Goal: Task Accomplishment & Management: Complete application form

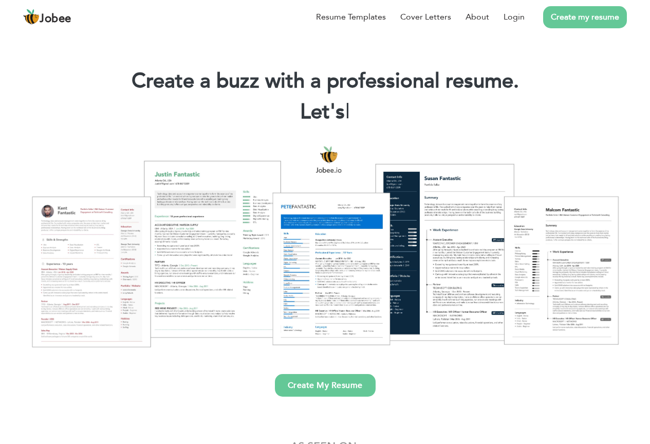
click at [584, 16] on link "Create my resume" at bounding box center [585, 17] width 84 height 22
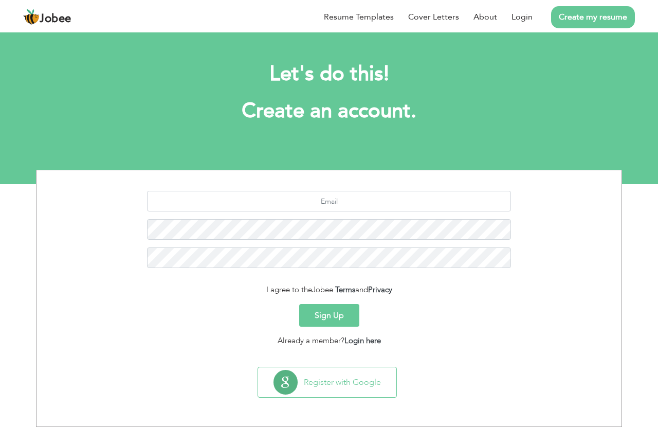
click at [342, 318] on button "Sign Up" at bounding box center [329, 315] width 60 height 23
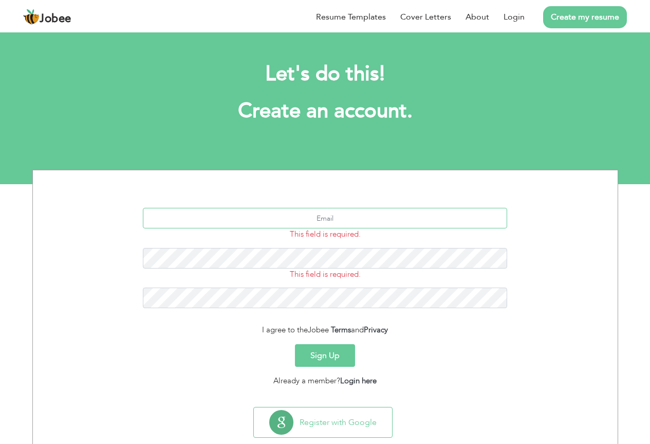
click at [319, 214] on input "text" at bounding box center [325, 218] width 364 height 21
click at [323, 348] on button "Sign Up" at bounding box center [325, 355] width 60 height 23
click at [309, 222] on input "text" at bounding box center [325, 218] width 364 height 21
type input "B"
type input "b"
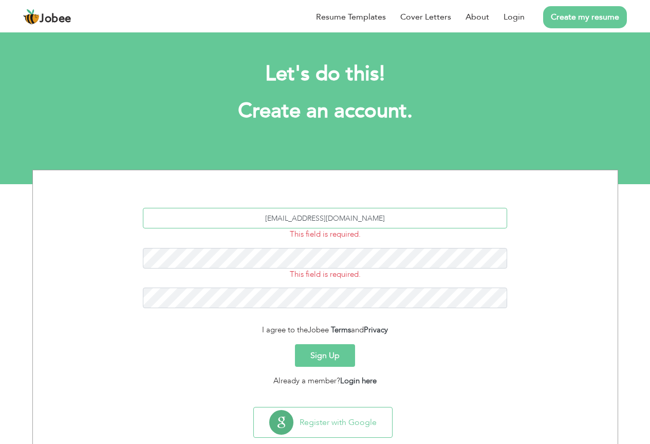
type input "bilalbabar780ii@gmail.com"
click at [336, 356] on button "Sign Up" at bounding box center [325, 355] width 60 height 23
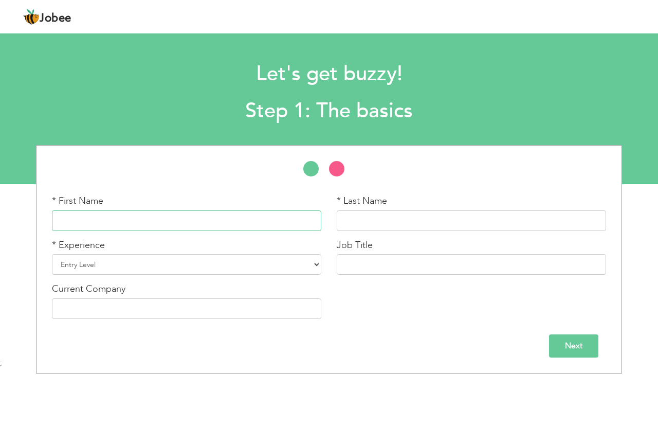
click at [248, 224] on input "text" at bounding box center [186, 220] width 269 height 21
drag, startPoint x: 87, startPoint y: 223, endPoint x: 99, endPoint y: 222, distance: 12.4
click at [99, 222] on input "[PERSON_NAME]" at bounding box center [186, 220] width 269 height 21
type input "[PERSON_NAME]"
click at [377, 220] on input "text" at bounding box center [471, 220] width 269 height 21
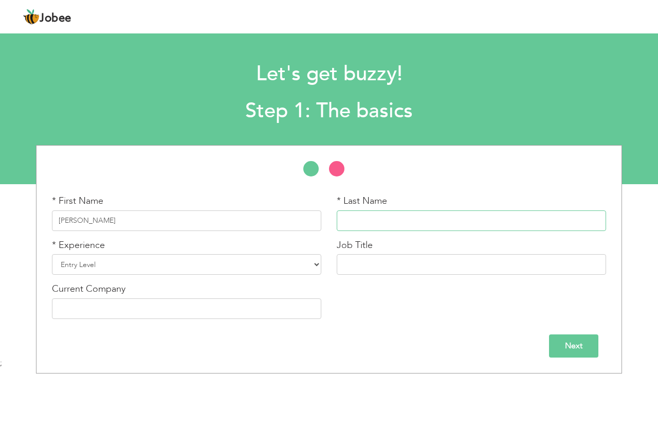
paste input "Bilal"
type input "Bilal"
click at [112, 216] on input "[PERSON_NAME]" at bounding box center [186, 220] width 269 height 21
type input "Babar"
click at [130, 278] on div "* Experience Entry Level Less than 1 Year 1 Year 2 Years 3 Years 4 Years 5 Year…" at bounding box center [186, 261] width 285 height 44
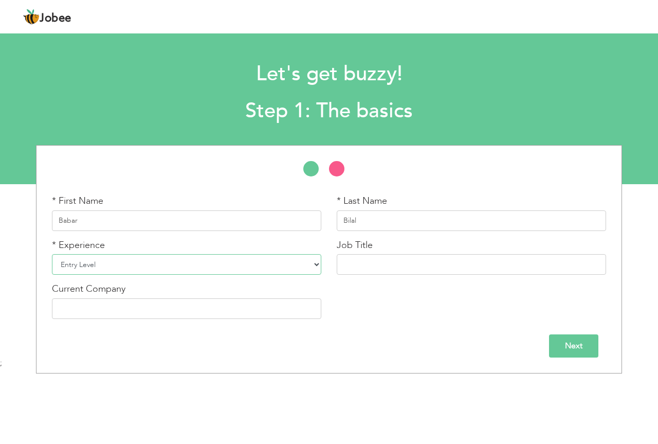
click at [137, 271] on select "Entry Level Less than 1 Year 1 Year 2 Years 3 Years 4 Years 5 Years 6 Years 7 Y…" at bounding box center [186, 264] width 269 height 21
select select "13"
click at [52, 254] on select "Entry Level Less than 1 Year 1 Year 2 Years 3 Years 4 Years 5 Years 6 Years 7 Y…" at bounding box center [186, 264] width 269 height 21
click at [436, 274] on input "text" at bounding box center [471, 264] width 269 height 21
type input "r"
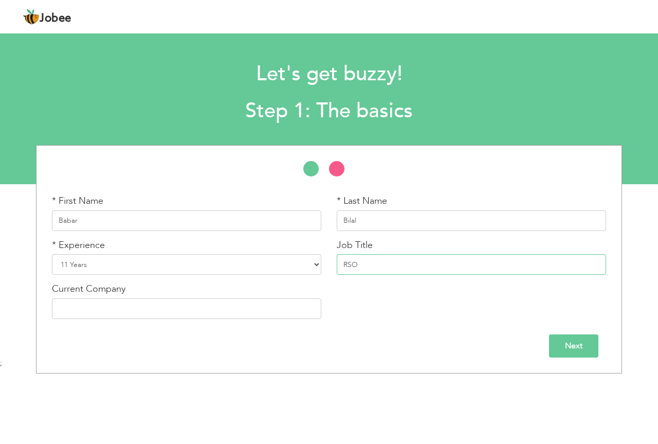
type input "RSO"
click at [192, 313] on input "text" at bounding box center [186, 308] width 269 height 21
type input "z"
type input "Zong Telecomunication CMPAK"
click at [570, 347] on input "Next" at bounding box center [573, 345] width 49 height 23
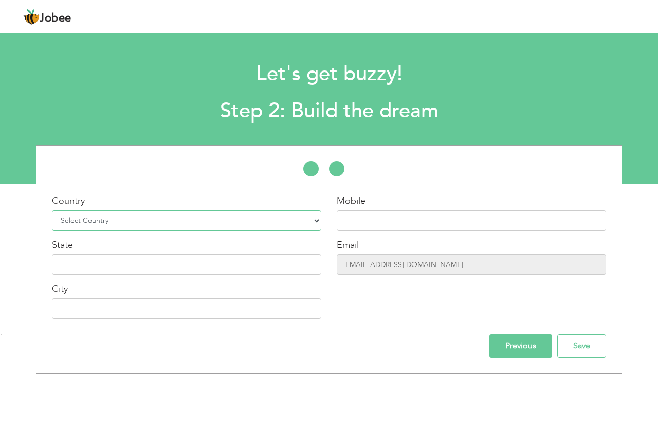
click at [131, 213] on select "Select Country Afghanistan Albania Algeria American Samoa Andorra Angola Anguil…" at bounding box center [186, 220] width 269 height 21
select select "166"
click at [52, 210] on select "Select Country Afghanistan Albania Algeria American Samoa Andorra Angola Anguil…" at bounding box center [186, 220] width 269 height 21
click at [430, 223] on input "text" at bounding box center [471, 220] width 269 height 21
type input "="
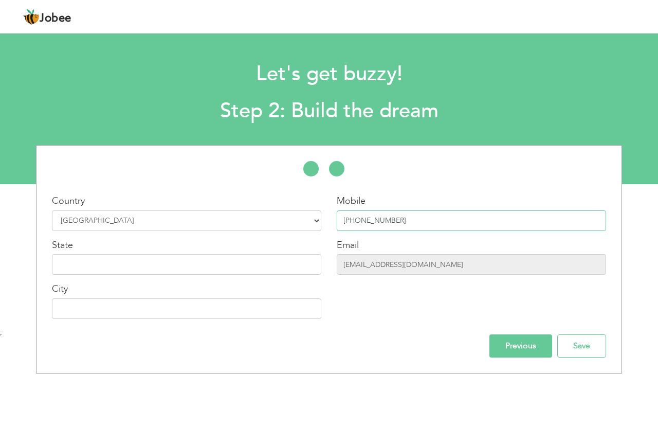
type input "+923167808880"
click at [107, 263] on input "text" at bounding box center [186, 264] width 269 height 21
type input "Punjab"
click at [105, 307] on input "text" at bounding box center [186, 308] width 269 height 21
type input "Mianwali"
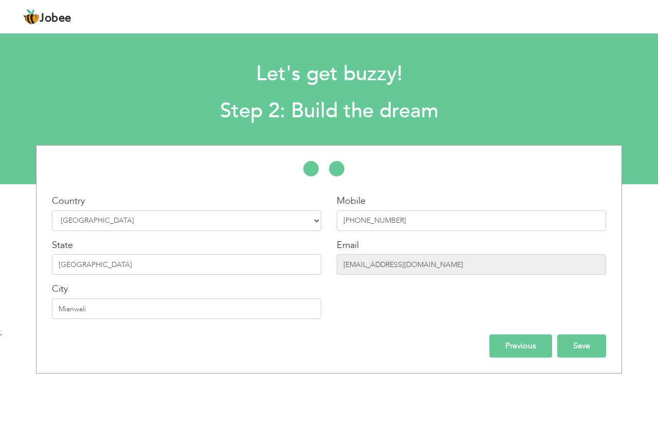
click at [579, 340] on input "Save" at bounding box center [581, 345] width 49 height 23
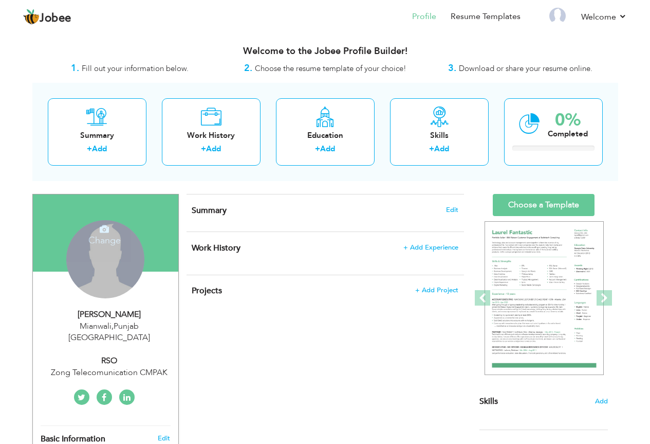
click at [113, 262] on div "Change Remove" at bounding box center [105, 259] width 78 height 78
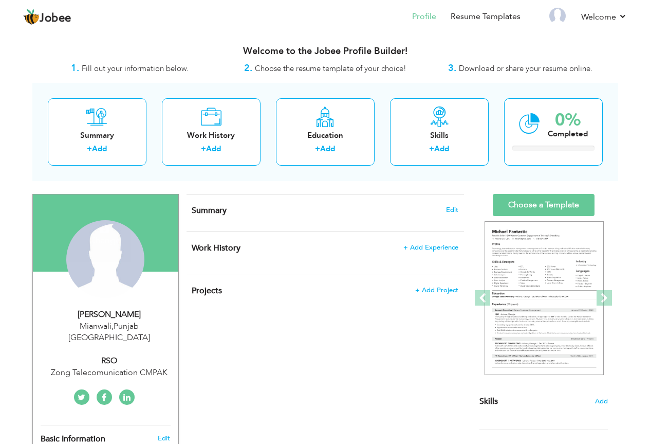
click at [104, 236] on h4 "Change" at bounding box center [105, 233] width 74 height 25
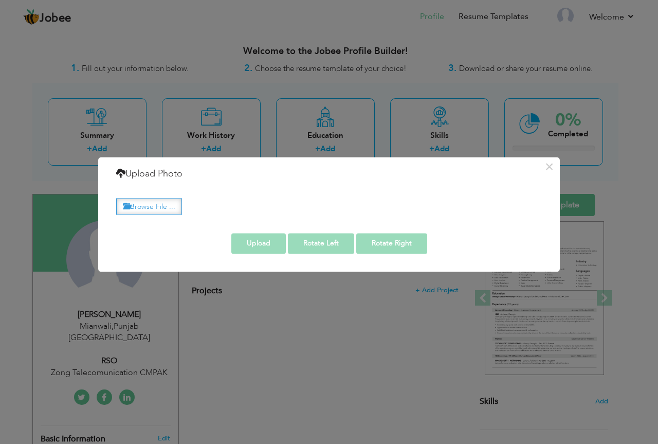
click at [167, 203] on label "Browse File ..." at bounding box center [149, 206] width 66 height 16
click at [0, 0] on input "Browse File ..." at bounding box center [0, 0] width 0 height 0
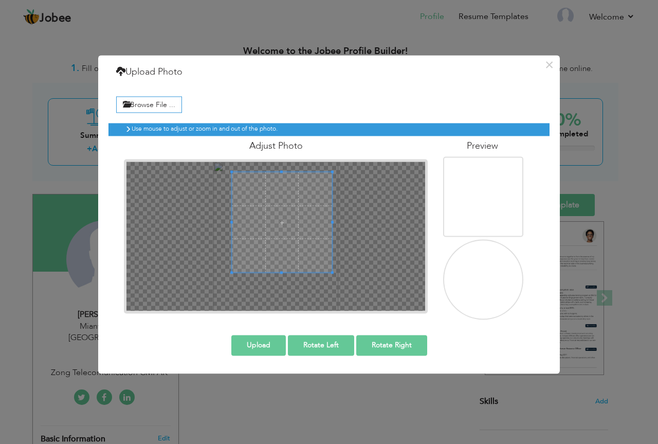
click at [294, 207] on span at bounding box center [282, 222] width 100 height 100
click at [262, 346] on button "Upload" at bounding box center [258, 345] width 54 height 21
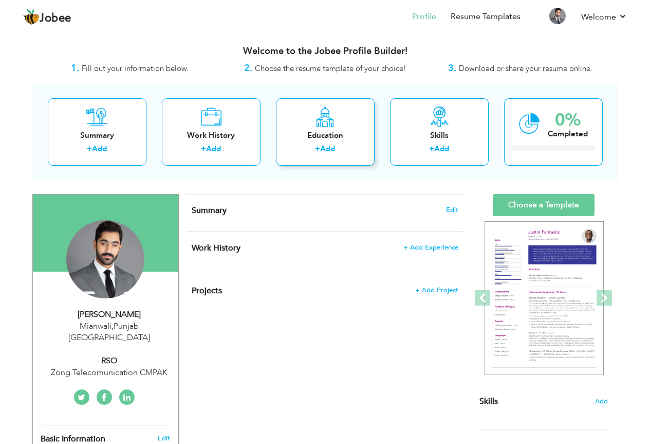
click at [326, 152] on link "Add" at bounding box center [327, 148] width 15 height 10
radio input "true"
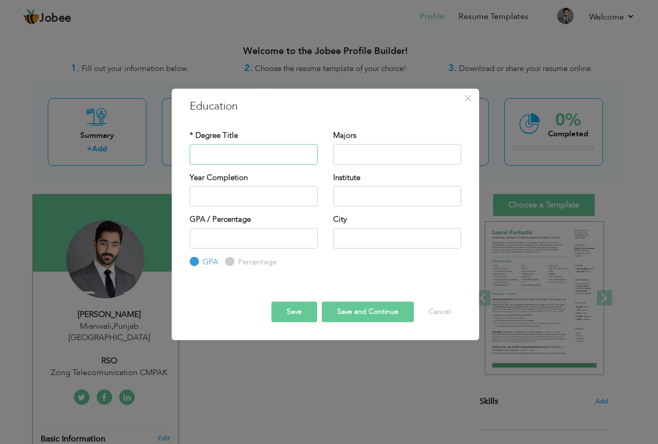
click at [239, 157] on input "text" at bounding box center [254, 154] width 128 height 21
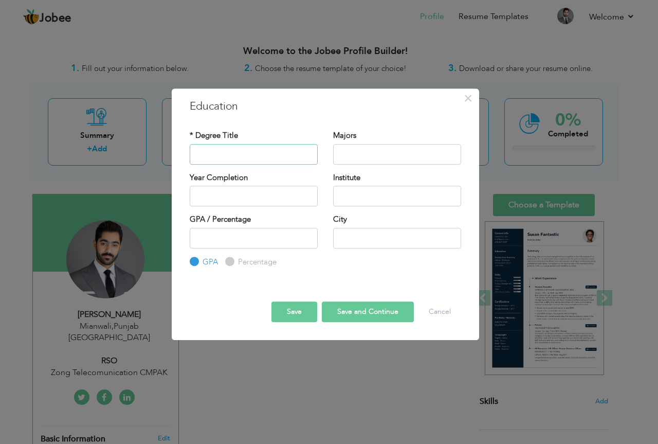
type input "b"
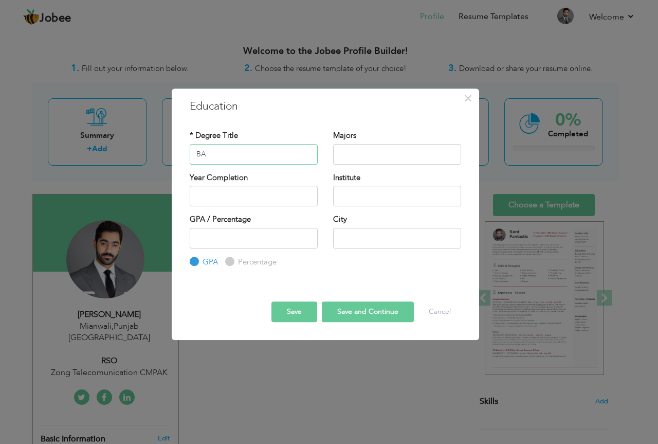
type input "BA"
click at [381, 153] on input "text" at bounding box center [397, 154] width 128 height 21
type input "a"
type input "ARTs"
click at [224, 187] on input "2025" at bounding box center [254, 196] width 128 height 21
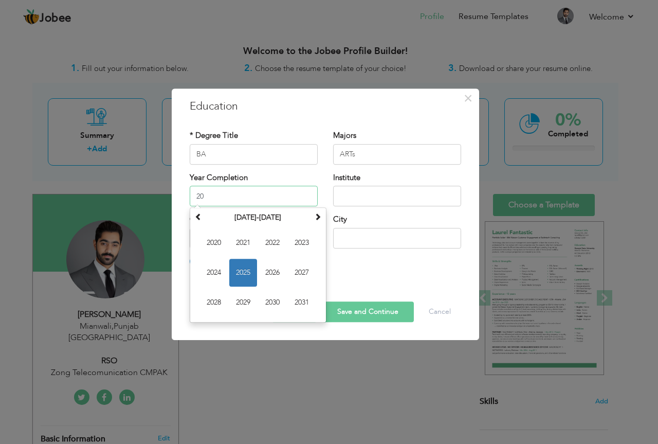
type input "2"
type input "2016"
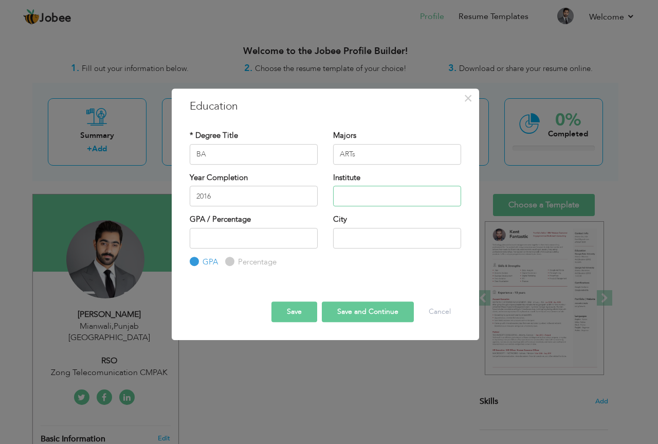
click at [350, 192] on input "text" at bounding box center [397, 196] width 128 height 21
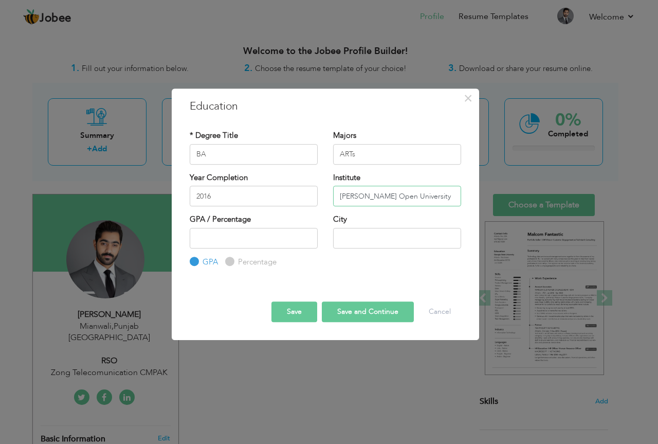
type input "Allama Iqbal Open University"
click at [212, 232] on input "number" at bounding box center [254, 238] width 128 height 21
click at [235, 261] on label "Percentage" at bounding box center [255, 262] width 41 height 11
click at [232, 261] on input "Percentage" at bounding box center [228, 261] width 7 height 7
radio input "true"
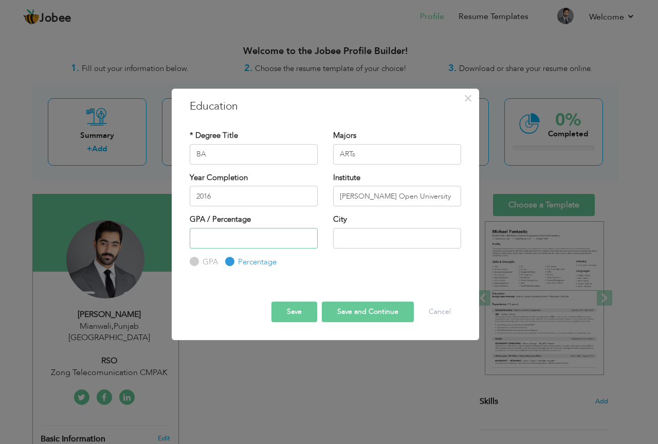
click at [235, 242] on input "number" at bounding box center [254, 238] width 128 height 21
click at [274, 243] on input "number" at bounding box center [254, 238] width 128 height 21
type input "62.8"
click at [362, 241] on input "text" at bounding box center [397, 238] width 128 height 21
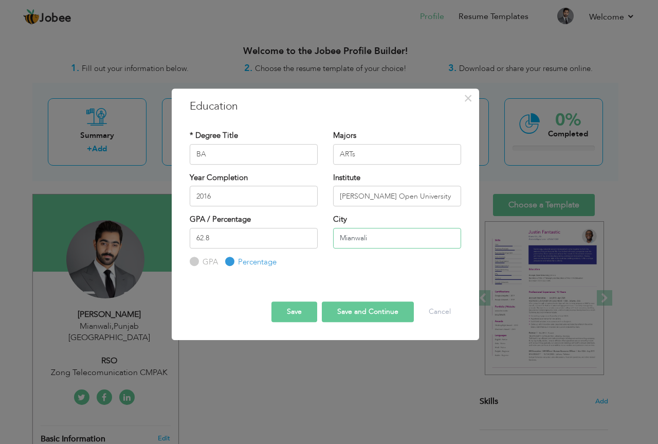
type input "Mianwali"
click at [291, 308] on button "Save" at bounding box center [294, 311] width 46 height 21
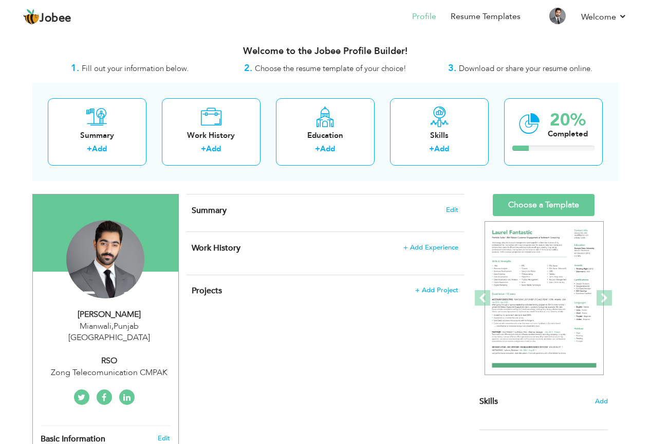
click at [385, 179] on div "Summary + Add Work History + Add Education + Add Skills + Add 20% Completed" at bounding box center [325, 132] width 586 height 98
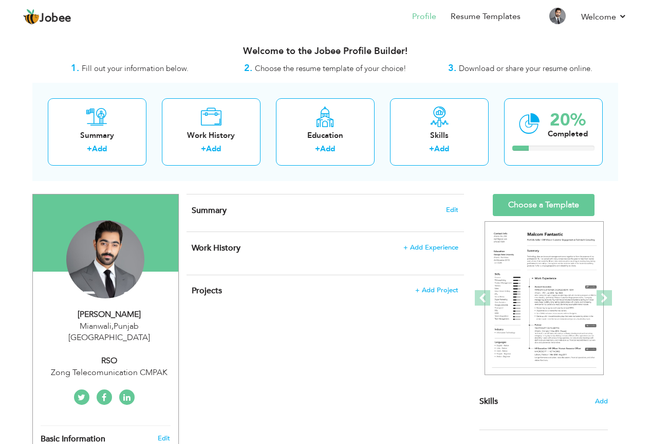
click at [388, 180] on div "Summary + Add Work History + Add Education + Add Skills + Add 20% Completed" at bounding box center [325, 132] width 586 height 98
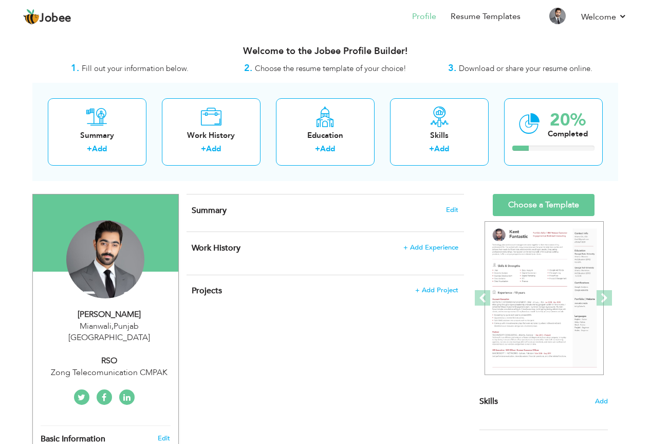
click at [370, 194] on div at bounding box center [326, 194] width 278 height 1
click at [394, 175] on div "Summary + Add Work History + Add Education + Add Skills + Add 20% Completed" at bounding box center [325, 132] width 586 height 98
click at [329, 150] on link "Add" at bounding box center [327, 148] width 15 height 10
radio input "true"
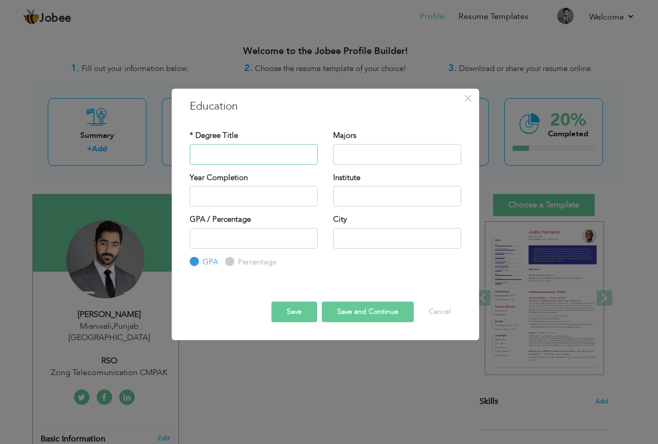
click at [274, 157] on input "text" at bounding box center [254, 154] width 128 height 21
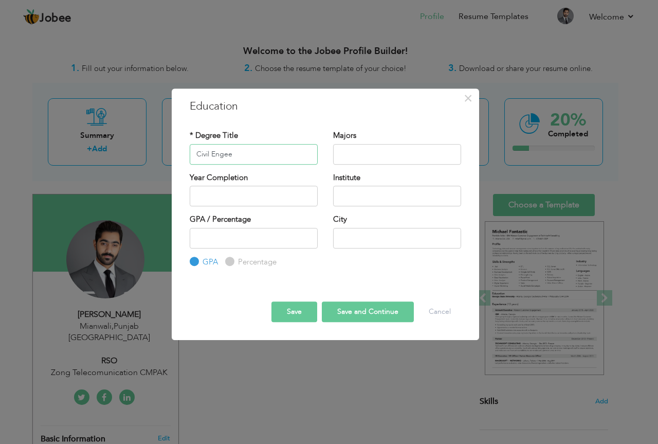
click at [238, 152] on input "Civil Engee" at bounding box center [254, 154] width 128 height 21
type input "Civil Engineering"
click at [372, 153] on input "text" at bounding box center [397, 154] width 128 height 21
click at [249, 189] on input "text" at bounding box center [254, 196] width 128 height 21
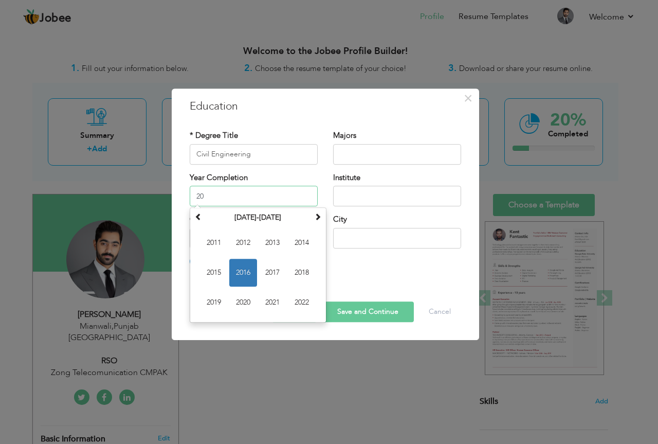
type input "2"
type input "2013"
click at [377, 197] on input "text" at bounding box center [397, 196] width 128 height 21
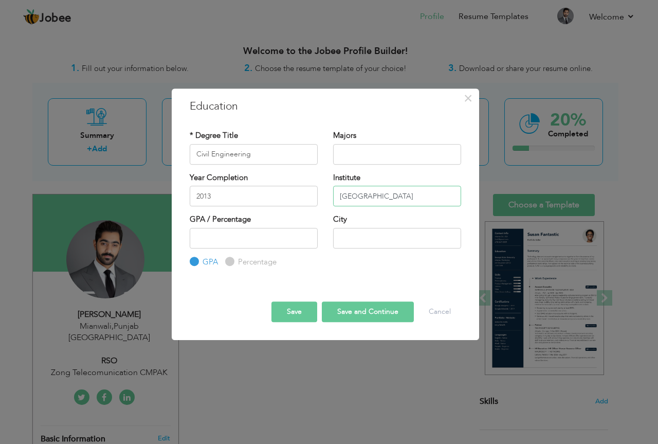
type input "Saifia College"
click at [272, 235] on input "number" at bounding box center [254, 238] width 128 height 21
click at [236, 260] on label "Percentage" at bounding box center [255, 262] width 41 height 11
click at [232, 260] on input "Percentage" at bounding box center [228, 261] width 7 height 7
radio input "true"
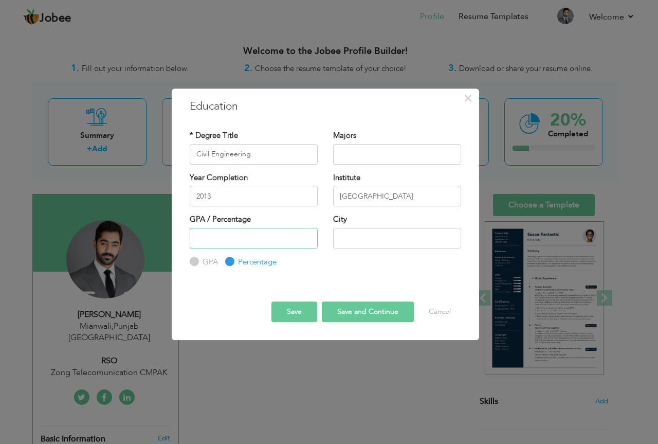
click at [232, 245] on input "number" at bounding box center [254, 238] width 128 height 21
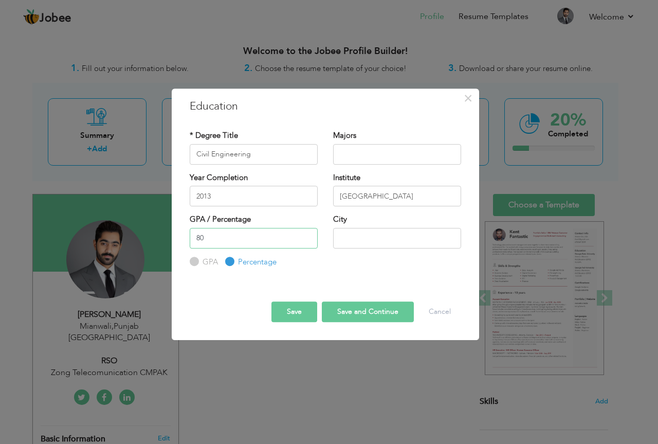
type input "80"
click at [413, 242] on input "text" at bounding box center [397, 238] width 128 height 21
type input "Mianwali"
click at [355, 308] on button "Save and Continue" at bounding box center [368, 311] width 92 height 21
radio input "true"
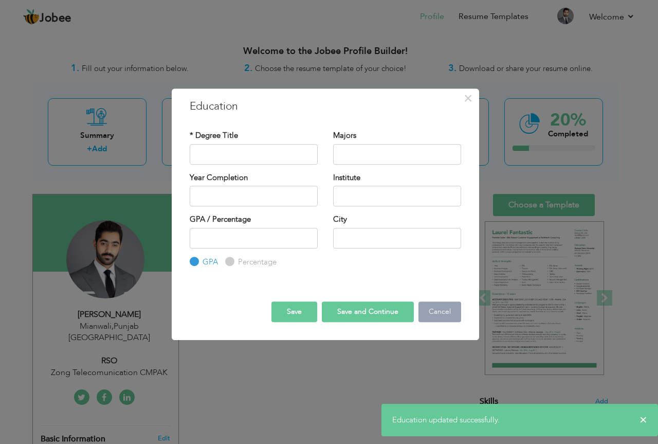
click at [444, 305] on button "Cancel" at bounding box center [439, 311] width 43 height 21
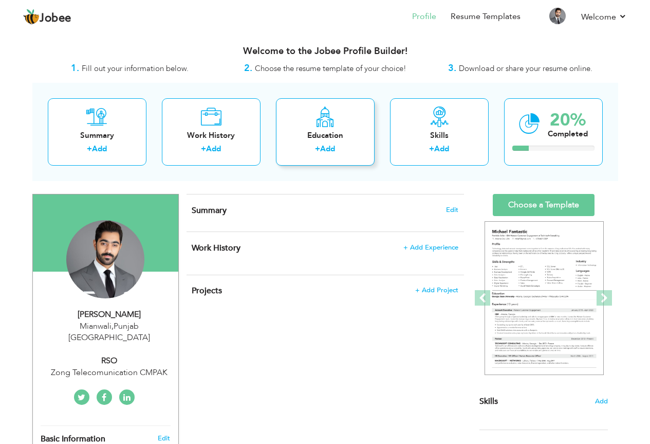
click at [329, 149] on link "Add" at bounding box center [327, 148] width 15 height 10
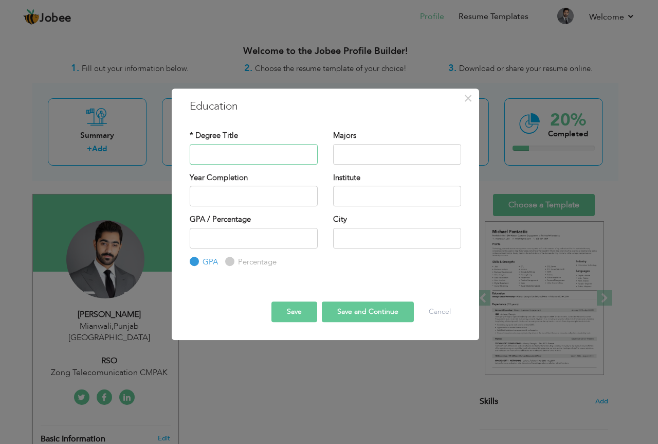
click at [275, 160] on input "text" at bounding box center [254, 154] width 128 height 21
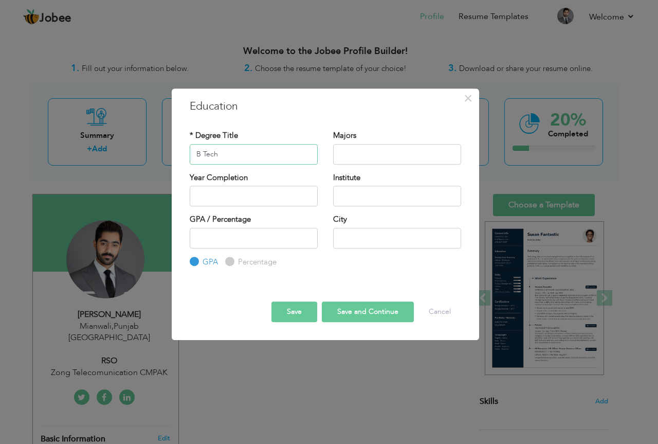
type input "B Tech"
click at [219, 200] on input "text" at bounding box center [254, 196] width 128 height 21
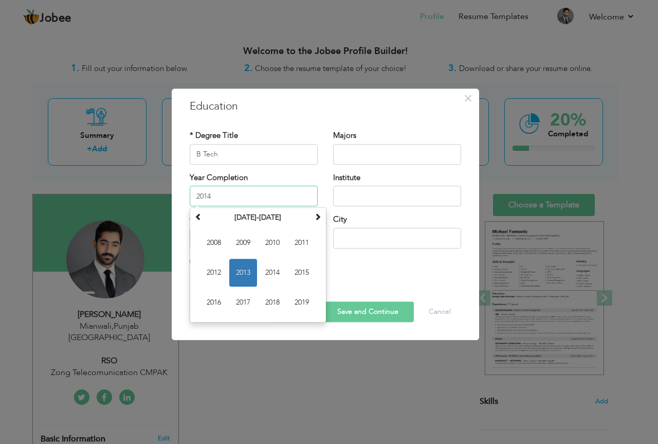
type input "2014"
click at [370, 189] on input "text" at bounding box center [397, 196] width 128 height 21
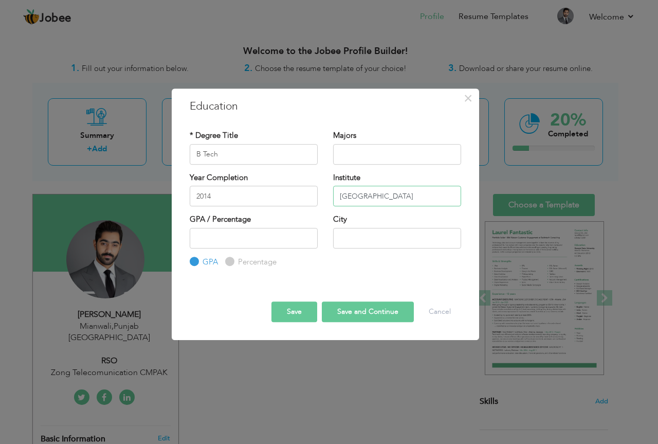
type input "Saifia College"
click at [265, 232] on input "number" at bounding box center [254, 238] width 128 height 21
click at [234, 257] on div "Percentage" at bounding box center [250, 261] width 51 height 11
click at [235, 257] on label "Percentage" at bounding box center [255, 262] width 41 height 11
click at [230, 258] on input "Percentage" at bounding box center [228, 261] width 7 height 7
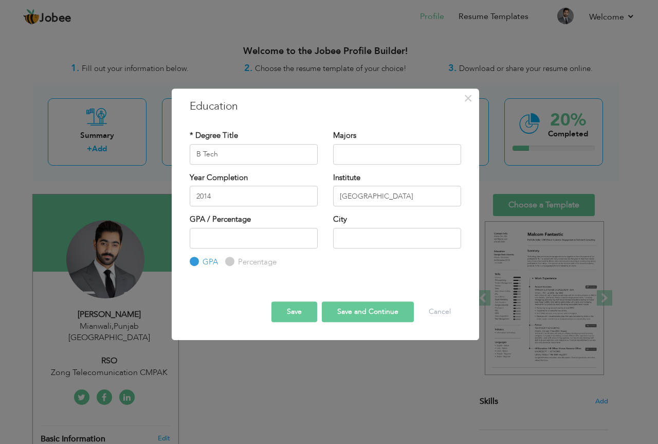
radio input "true"
click at [235, 246] on input "number" at bounding box center [254, 238] width 128 height 21
drag, startPoint x: 194, startPoint y: 258, endPoint x: 207, endPoint y: 253, distance: 14.3
click at [194, 259] on input "GPA" at bounding box center [193, 261] width 7 height 7
radio input "true"
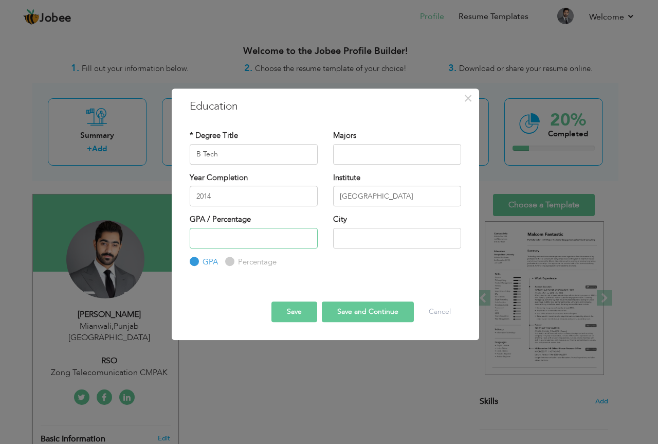
click at [229, 245] on input "number" at bounding box center [254, 238] width 128 height 21
click at [243, 260] on label "Percentage" at bounding box center [255, 262] width 41 height 11
click at [232, 260] on input "Percentage" at bounding box center [228, 261] width 7 height 7
radio input "true"
click at [253, 240] on input "number" at bounding box center [254, 238] width 128 height 21
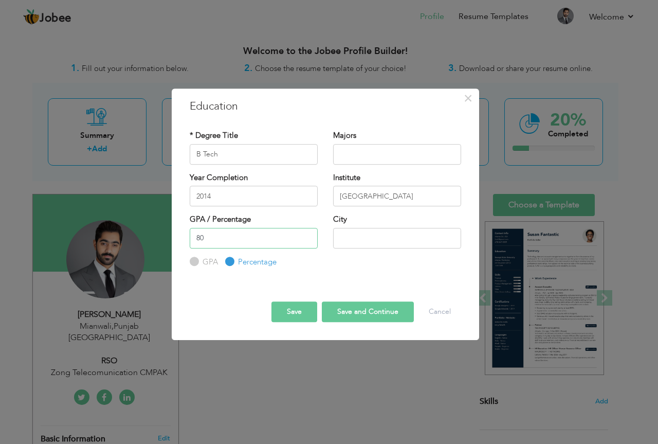
type input "80"
click at [356, 238] on input "text" at bounding box center [397, 238] width 128 height 21
type input "Mianwali"
click at [360, 312] on button "Save and Continue" at bounding box center [368, 311] width 92 height 21
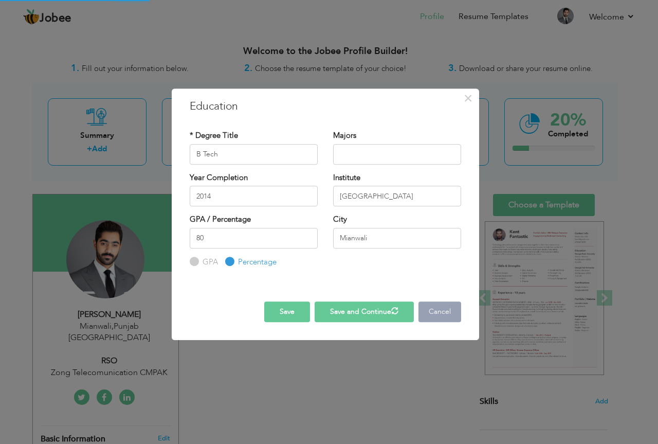
radio input "true"
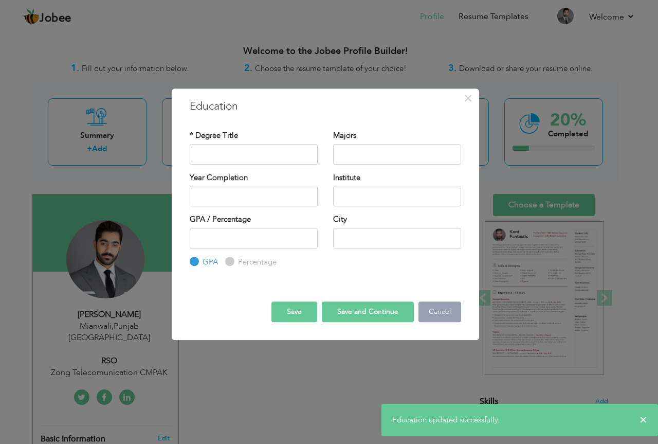
click at [434, 315] on button "Cancel" at bounding box center [439, 311] width 43 height 21
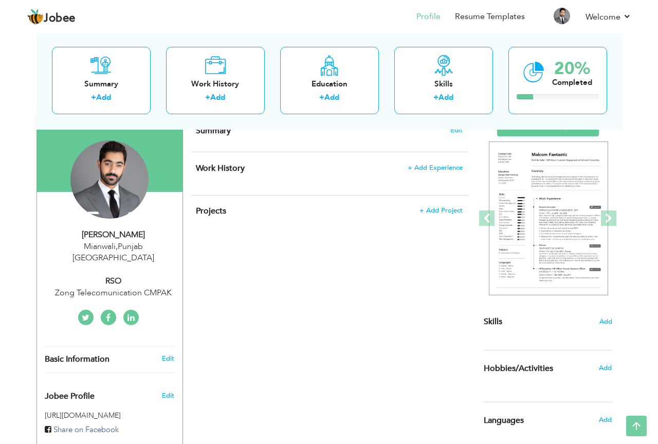
scroll to position [45, 0]
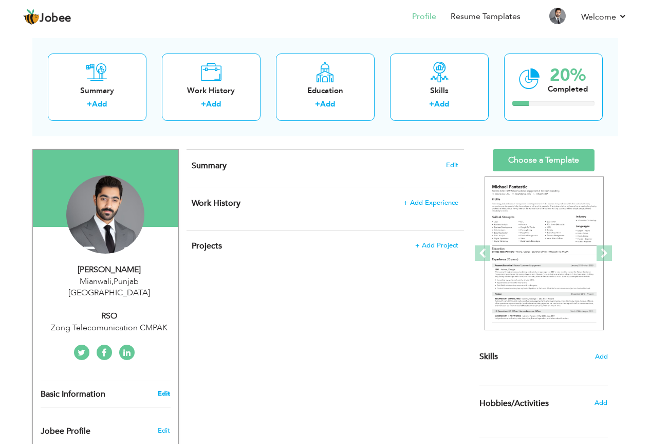
click at [163, 389] on link "Edit" at bounding box center [164, 393] width 12 height 9
type input "Babar"
type input "Bilal"
type input "+923167808880"
select select "number:166"
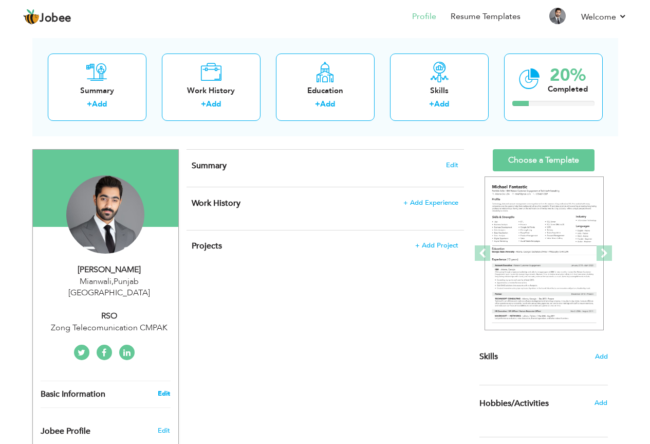
type input "Punjab"
type input "Mianwali"
select select "number:13"
type input "Zong Telecomunication CMPAK"
type input "RSO"
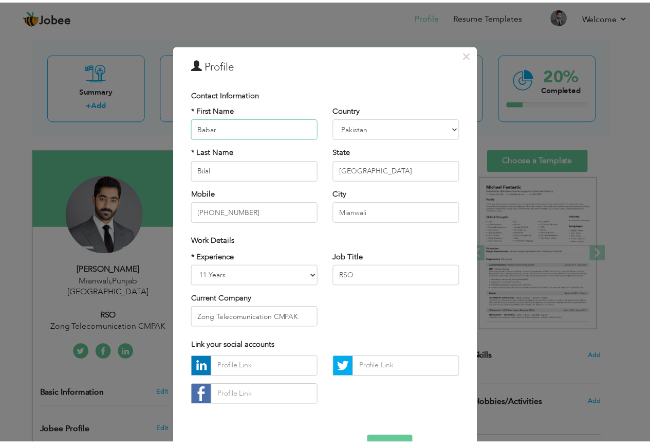
scroll to position [32, 0]
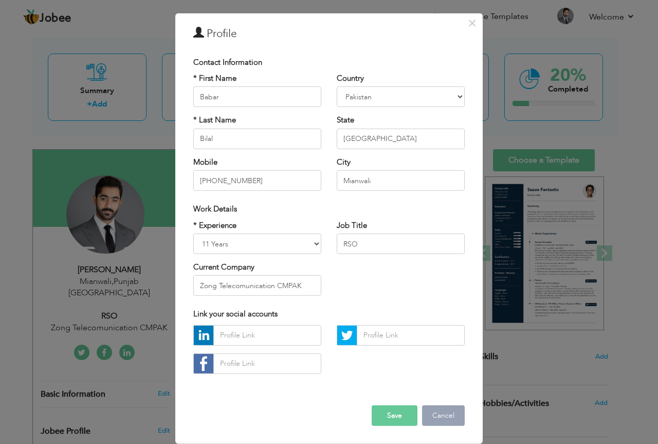
click at [447, 417] on button "Cancel" at bounding box center [443, 415] width 43 height 21
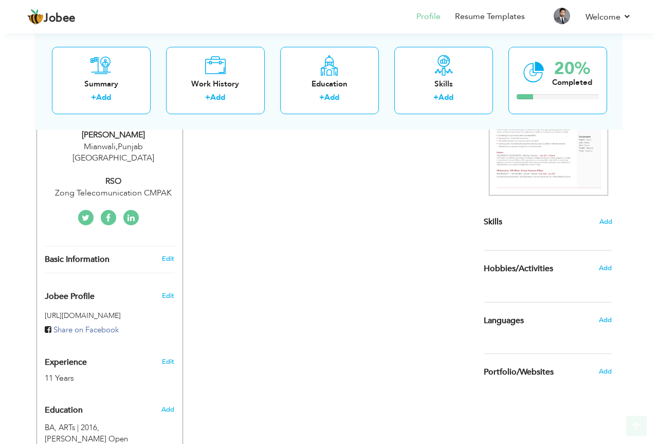
scroll to position [216, 0]
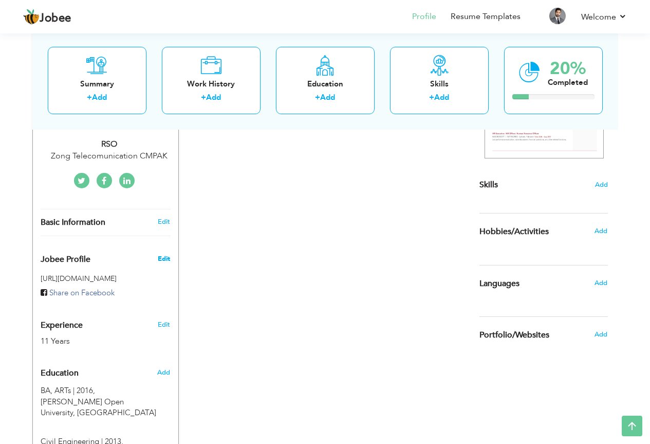
click at [165, 254] on span "Edit" at bounding box center [164, 258] width 12 height 9
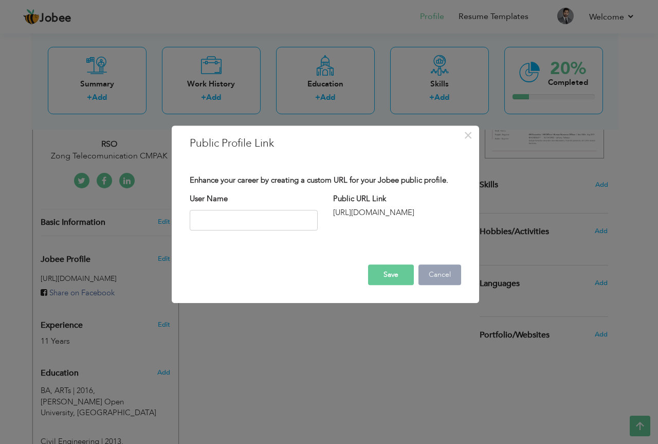
click at [442, 269] on button "Cancel" at bounding box center [439, 274] width 43 height 21
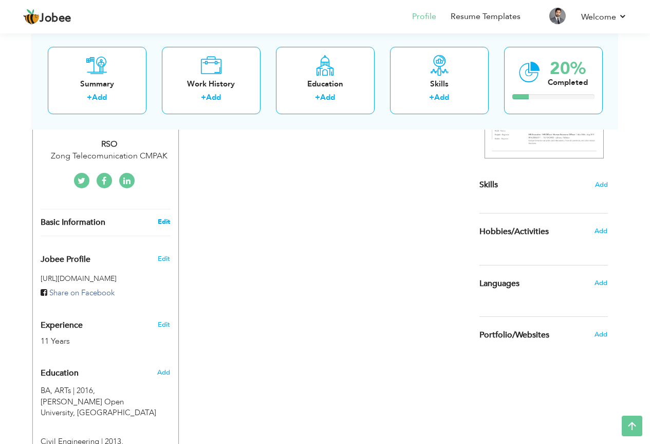
click at [168, 217] on link "Edit" at bounding box center [164, 221] width 12 height 9
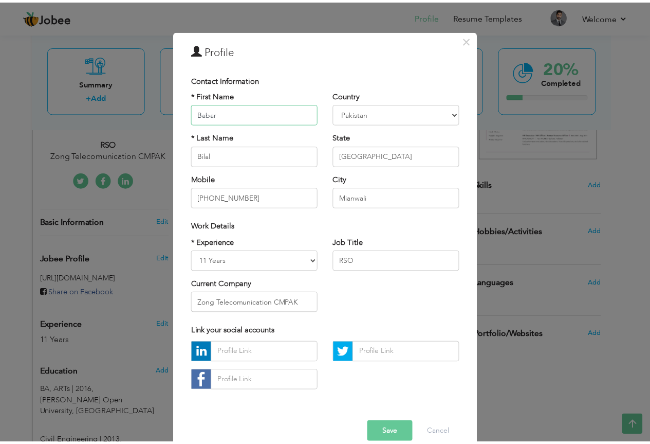
scroll to position [32, 0]
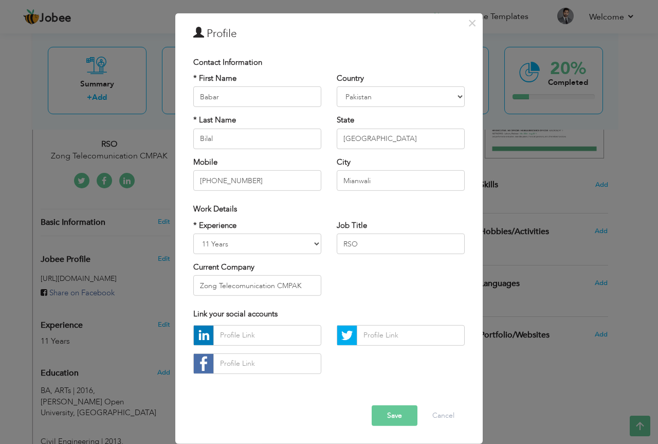
click at [400, 417] on button "Save" at bounding box center [395, 415] width 46 height 21
click at [441, 414] on button "Cancel" at bounding box center [443, 415] width 43 height 21
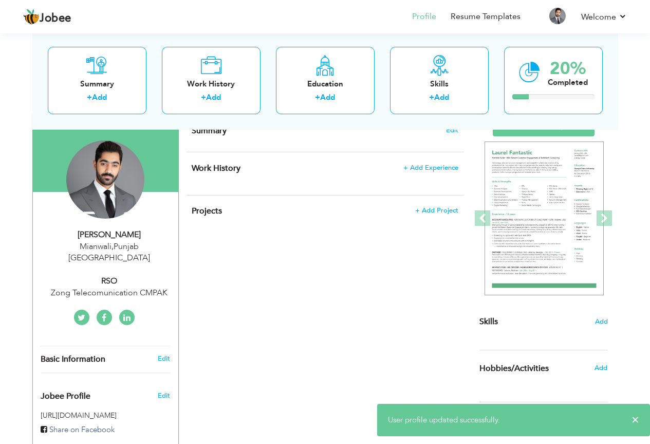
scroll to position [0, 0]
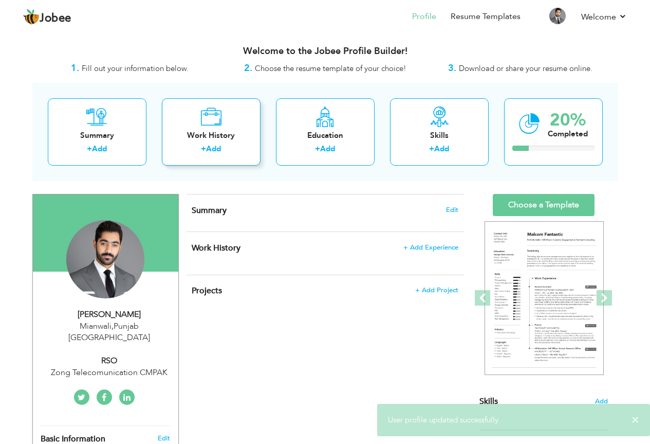
click at [205, 147] on label "+" at bounding box center [203, 148] width 5 height 11
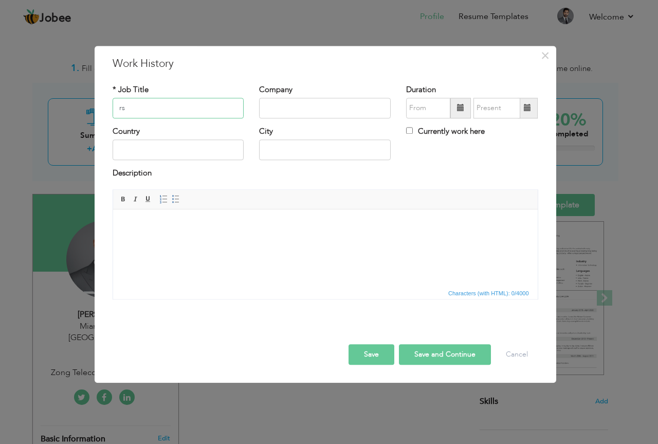
type input "r"
type input "Retail Sale Officer"
click at [299, 103] on input "text" at bounding box center [325, 108] width 132 height 21
type input "CMPAK"
click at [190, 147] on input "text" at bounding box center [179, 150] width 132 height 21
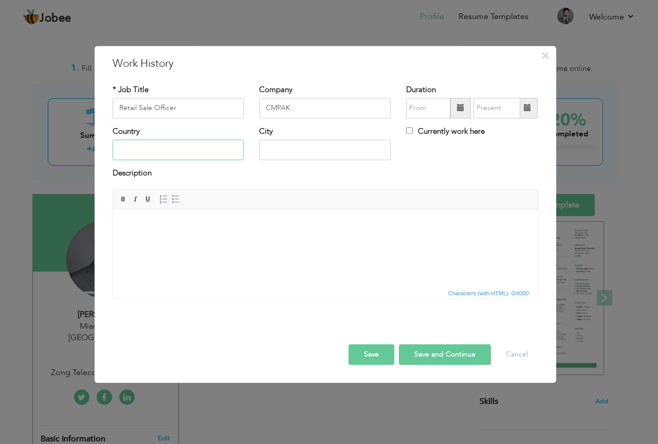
type input "[GEOGRAPHIC_DATA]"
drag, startPoint x: 298, startPoint y: 149, endPoint x: 258, endPoint y: 150, distance: 40.1
click at [258, 150] on div "City 68" at bounding box center [324, 147] width 147 height 42
type input "="
type input "+"
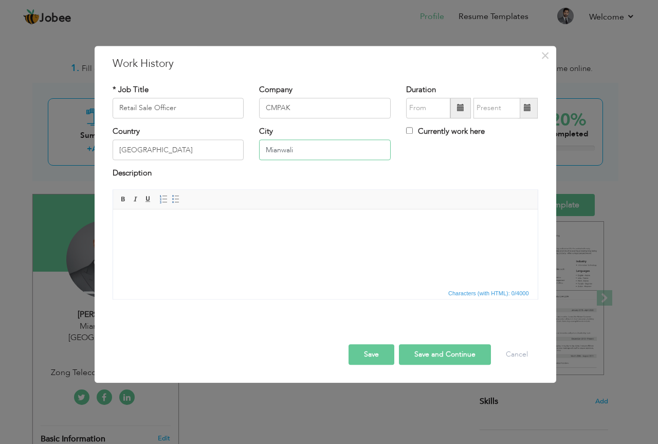
type input "Mianwali"
click at [199, 239] on html at bounding box center [325, 224] width 425 height 31
click at [434, 113] on input "08/2025" at bounding box center [428, 108] width 44 height 21
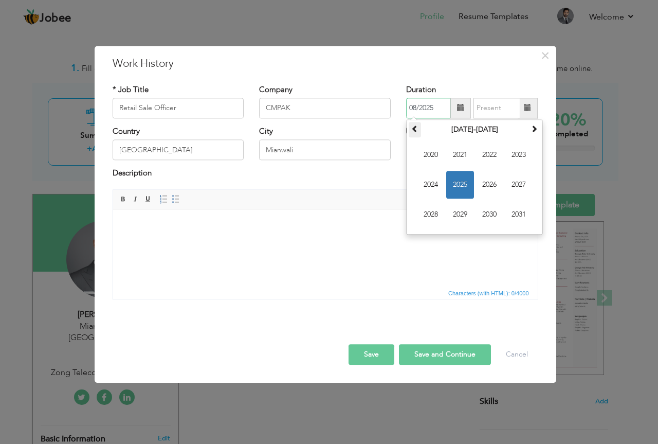
click at [417, 137] on th at bounding box center [415, 129] width 12 height 15
click at [454, 184] on span "2015" at bounding box center [460, 185] width 28 height 28
click at [425, 148] on span "Jan" at bounding box center [431, 155] width 28 height 28
type input "01/2015"
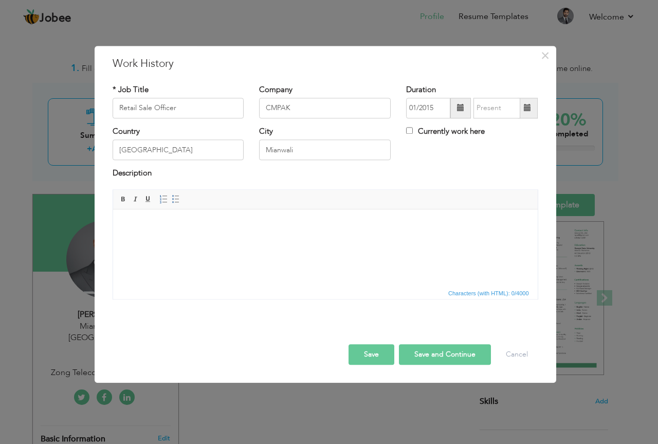
click at [406, 131] on div "Currently work here" at bounding box center [471, 136] width 147 height 21
click at [409, 130] on input "Currently work here" at bounding box center [409, 130] width 7 height 7
checkbox input "true"
click at [150, 229] on body at bounding box center [325, 225] width 404 height 11
click at [155, 231] on html at bounding box center [325, 224] width 425 height 31
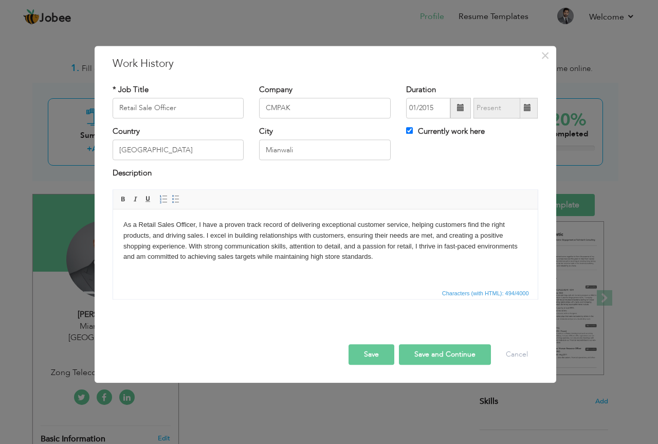
click at [377, 357] on button "Save" at bounding box center [372, 354] width 46 height 21
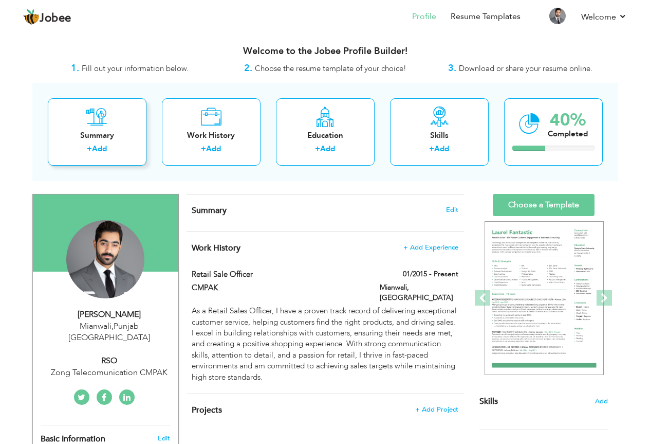
click at [112, 154] on div "+ Add" at bounding box center [97, 149] width 82 height 13
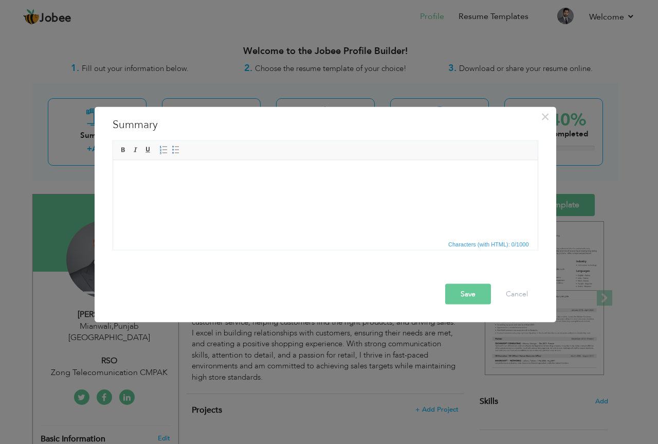
click at [155, 189] on html at bounding box center [325, 175] width 425 height 31
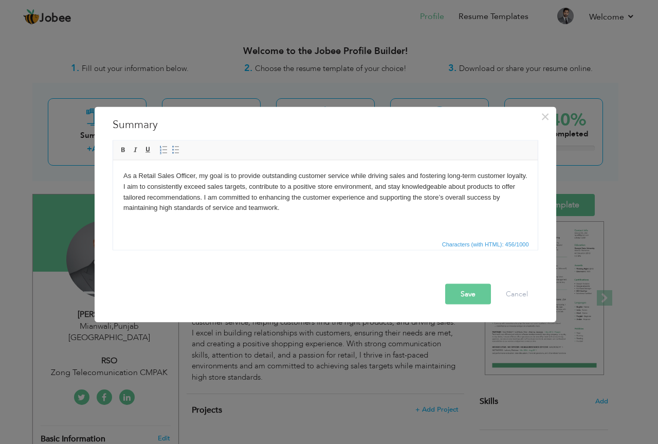
click at [480, 291] on button "Save" at bounding box center [468, 293] width 46 height 21
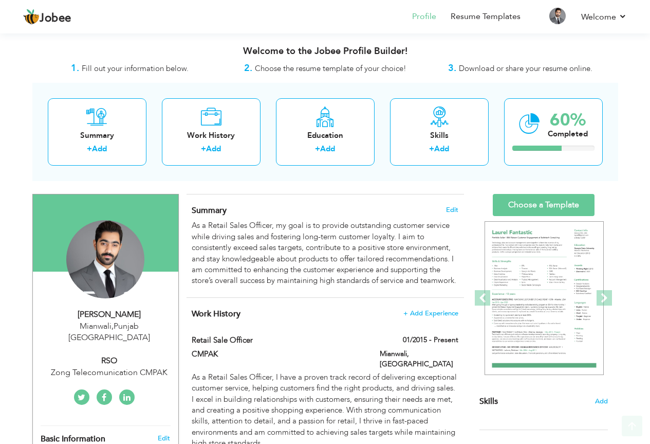
scroll to position [171, 0]
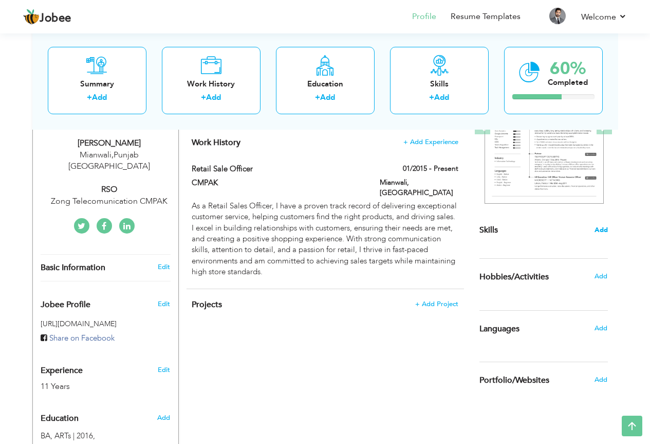
click at [606, 227] on span "Add" at bounding box center [601, 230] width 13 height 10
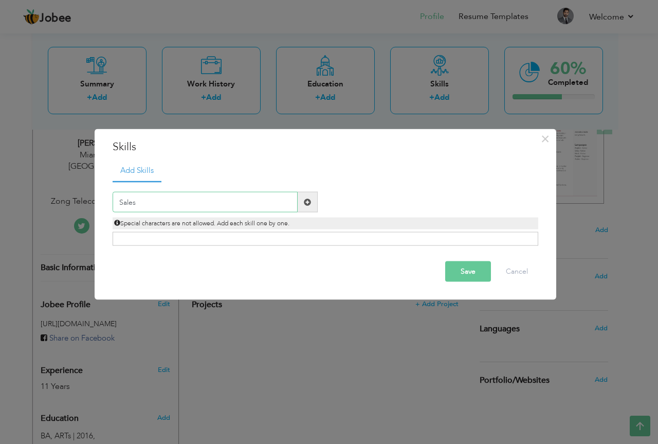
type input "Sales"
click at [307, 205] on span at bounding box center [307, 201] width 7 height 7
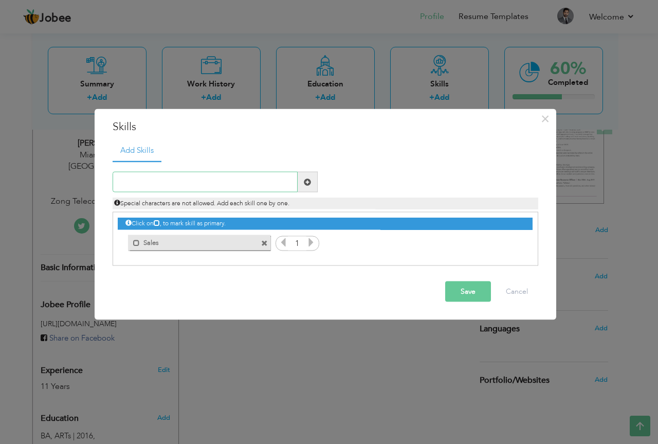
click at [156, 178] on input "text" at bounding box center [205, 182] width 185 height 21
type input "m"
type input "Markeeting"
click at [309, 174] on span at bounding box center [308, 182] width 20 height 21
click at [470, 292] on button "Save" at bounding box center [468, 291] width 46 height 21
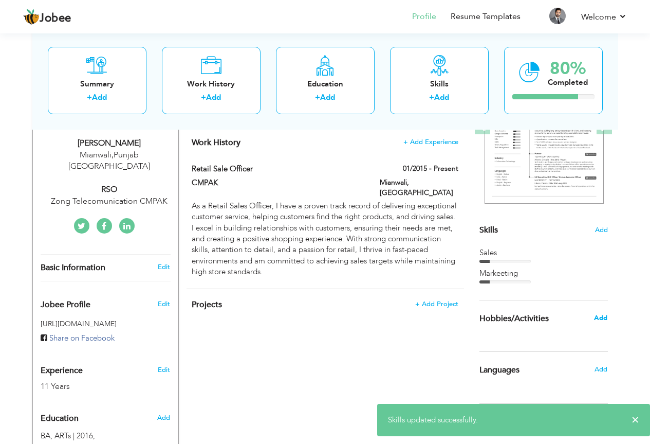
click at [603, 319] on span "Add" at bounding box center [600, 317] width 13 height 9
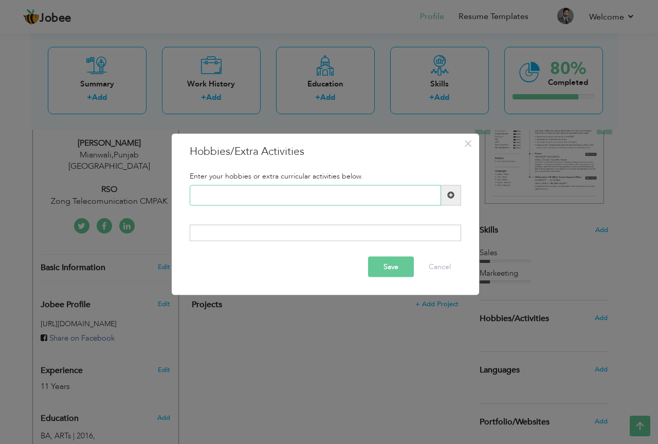
click at [218, 192] on input "text" at bounding box center [315, 195] width 251 height 21
type input "Cricket"
click at [459, 196] on span at bounding box center [451, 195] width 20 height 21
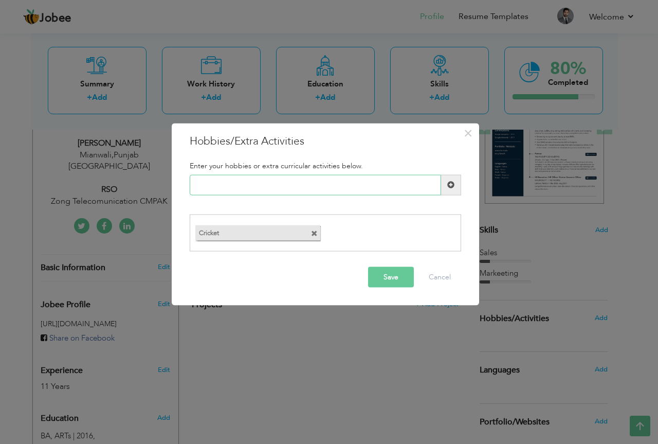
click at [360, 191] on input "text" at bounding box center [315, 184] width 251 height 21
click at [199, 182] on input "hockey" at bounding box center [315, 184] width 251 height 21
type input "Hockey"
click at [446, 185] on span at bounding box center [451, 184] width 20 height 21
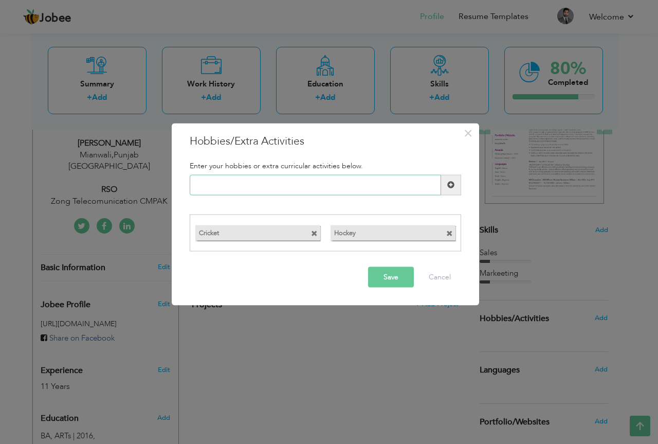
click at [255, 179] on input "text" at bounding box center [315, 184] width 251 height 21
type input "Valleyball"
click at [447, 187] on span at bounding box center [450, 184] width 7 height 7
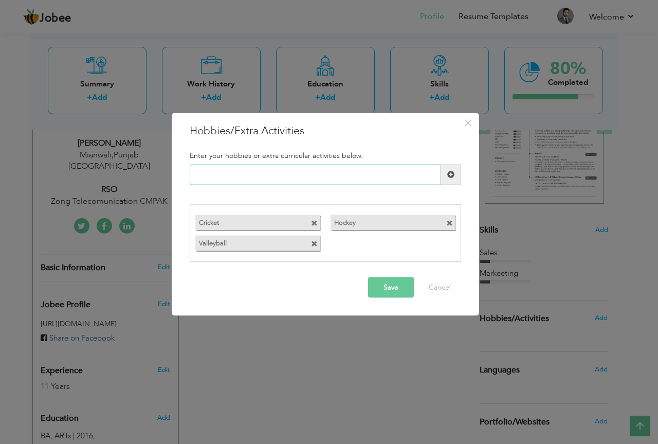
click at [300, 168] on input "text" at bounding box center [315, 174] width 251 height 21
type input "Ludo"
click at [398, 287] on button "Save" at bounding box center [391, 287] width 46 height 21
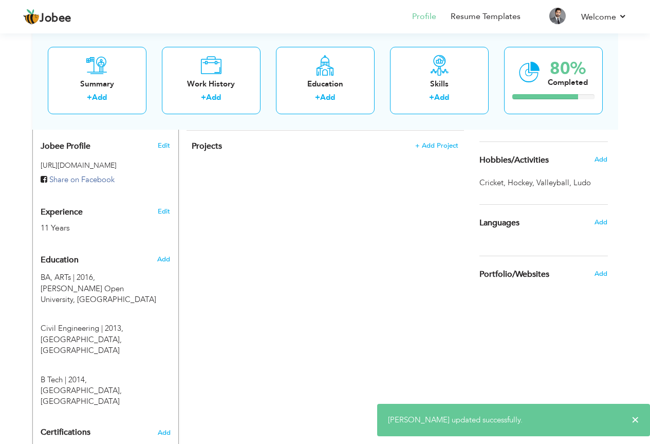
scroll to position [343, 0]
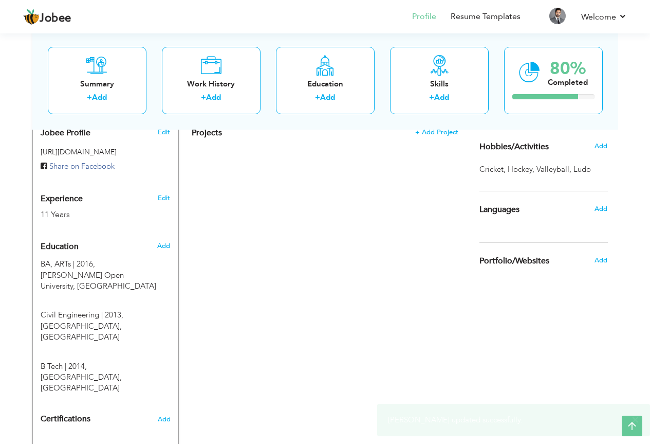
click at [609, 210] on div "Add" at bounding box center [604, 209] width 24 height 20
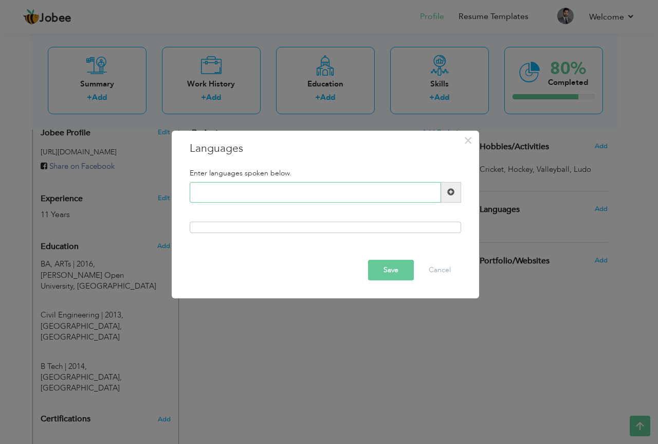
click at [285, 188] on input "text" at bounding box center [315, 192] width 251 height 21
type input "Urdu"
click at [447, 192] on span at bounding box center [450, 191] width 7 height 7
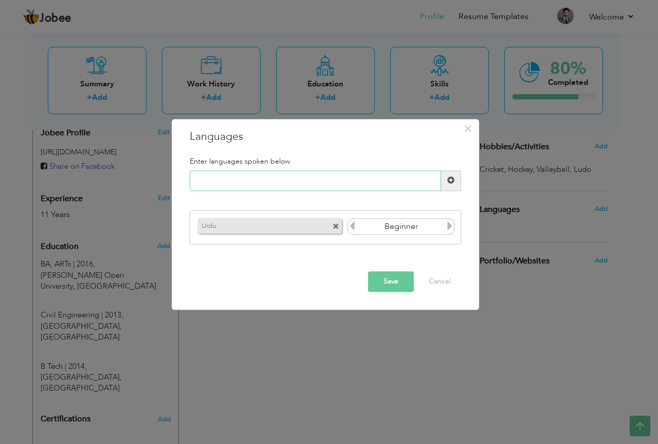
click at [287, 182] on input "text" at bounding box center [315, 180] width 251 height 21
click at [450, 225] on icon at bounding box center [449, 226] width 9 height 9
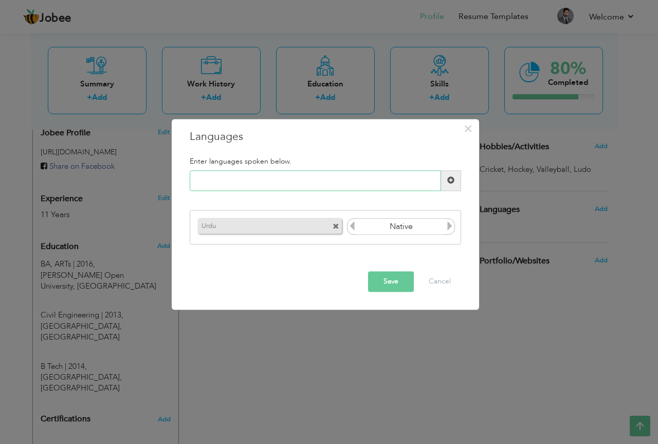
click at [242, 174] on input "text" at bounding box center [315, 180] width 251 height 21
type input "English"
click at [451, 177] on span at bounding box center [450, 180] width 7 height 7
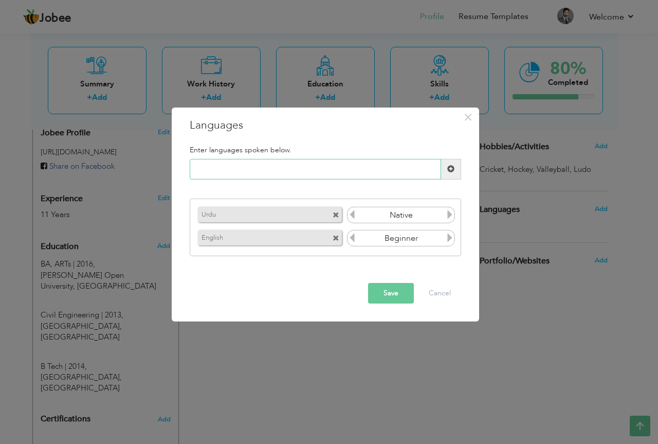
click at [242, 160] on input "text" at bounding box center [315, 169] width 251 height 21
type input "Saraiki"
click at [446, 173] on span at bounding box center [451, 169] width 20 height 21
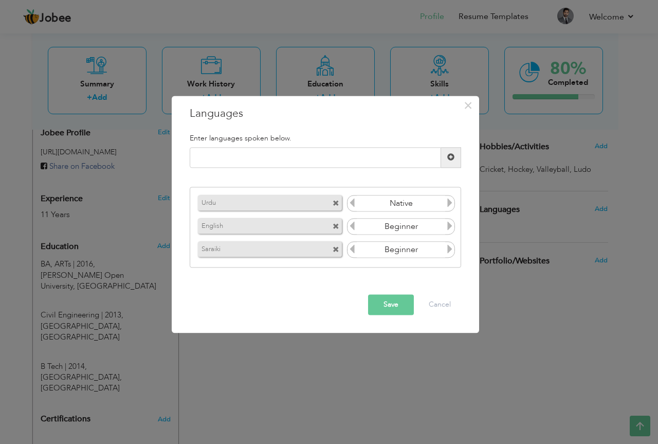
click at [447, 251] on icon at bounding box center [449, 249] width 9 height 9
click at [447, 250] on icon at bounding box center [449, 249] width 9 height 9
click at [288, 149] on input "text" at bounding box center [315, 157] width 251 height 21
click at [395, 309] on button "Save" at bounding box center [391, 304] width 46 height 21
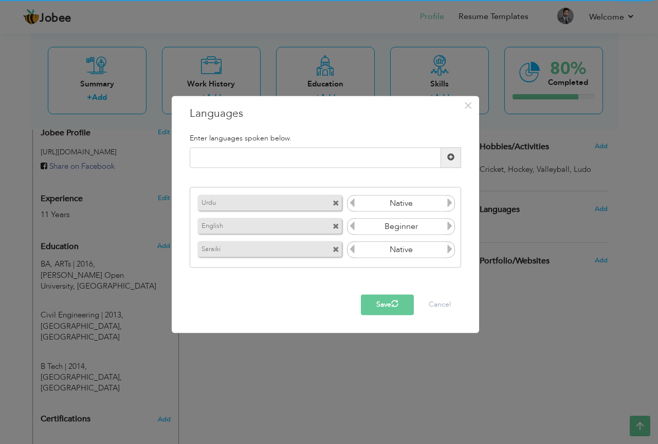
click at [396, 306] on span "button" at bounding box center [394, 303] width 7 height 7
click at [394, 298] on button "Save" at bounding box center [387, 304] width 53 height 21
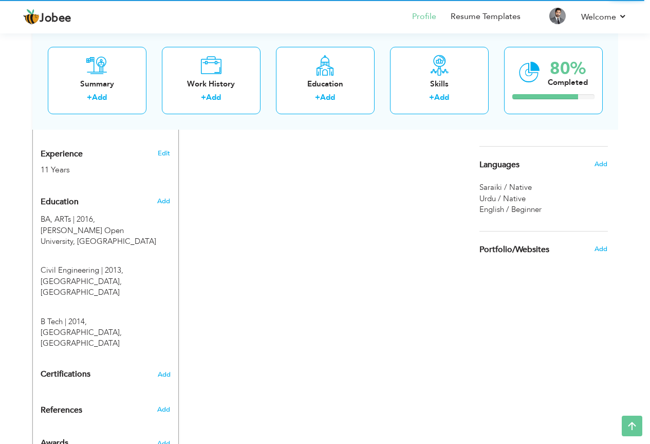
scroll to position [216, 0]
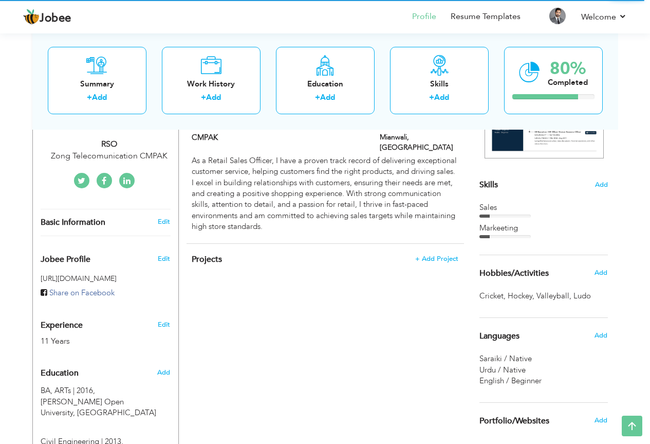
click at [518, 202] on div "Sales" at bounding box center [544, 207] width 129 height 11
drag, startPoint x: 533, startPoint y: 210, endPoint x: 613, endPoint y: 191, distance: 82.4
click at [537, 210] on div "Sales" at bounding box center [544, 207] width 129 height 11
click at [515, 208] on div "Sales" at bounding box center [544, 207] width 129 height 11
click at [506, 213] on div "Sales" at bounding box center [544, 209] width 129 height 15
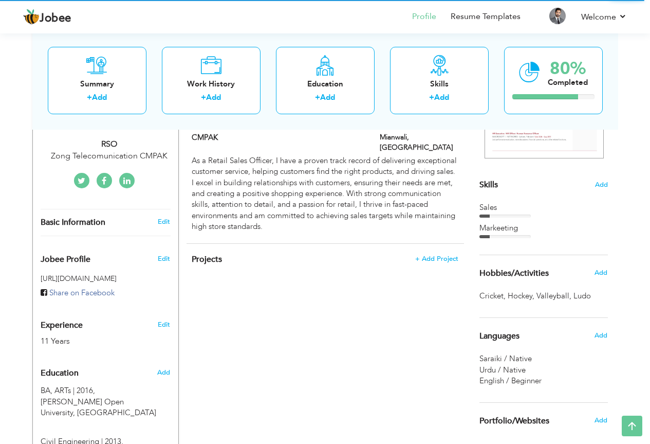
click at [494, 226] on div "Markeeting" at bounding box center [544, 228] width 129 height 11
click at [496, 236] on div at bounding box center [505, 236] width 51 height 3
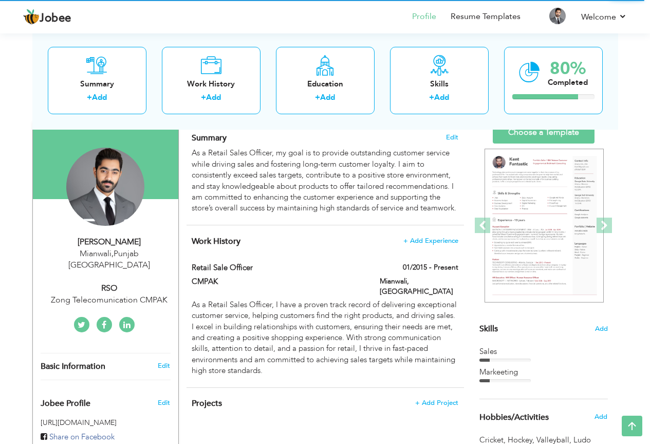
scroll to position [0, 0]
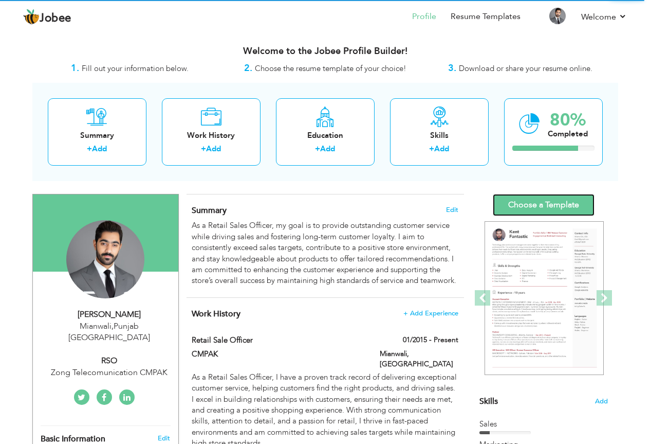
click at [544, 204] on link "Choose a Template" at bounding box center [544, 205] width 102 height 22
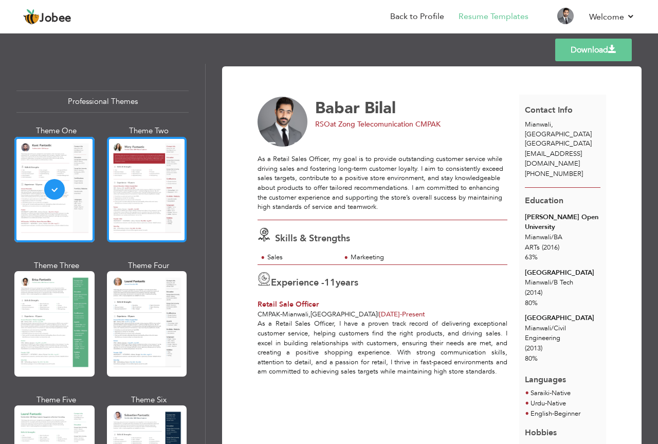
click at [135, 188] on div at bounding box center [147, 189] width 80 height 105
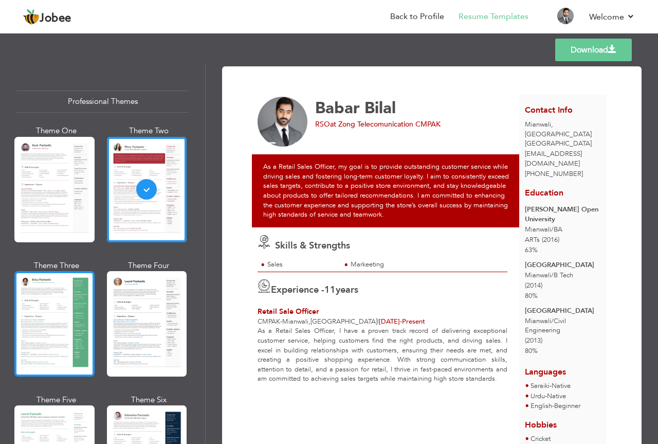
click at [57, 304] on div at bounding box center [54, 323] width 80 height 105
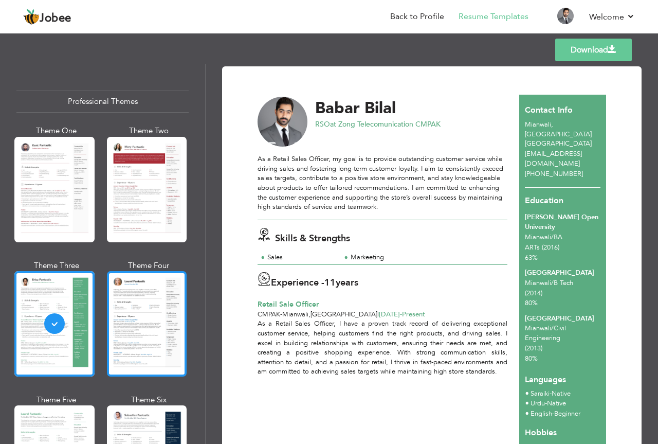
click at [130, 325] on div at bounding box center [147, 323] width 80 height 105
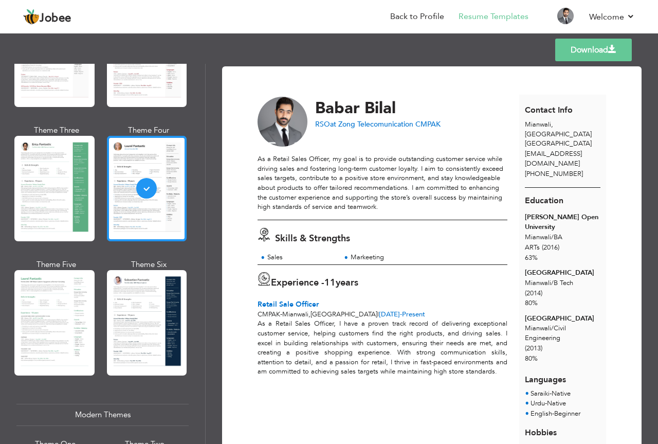
scroll to position [171, 0]
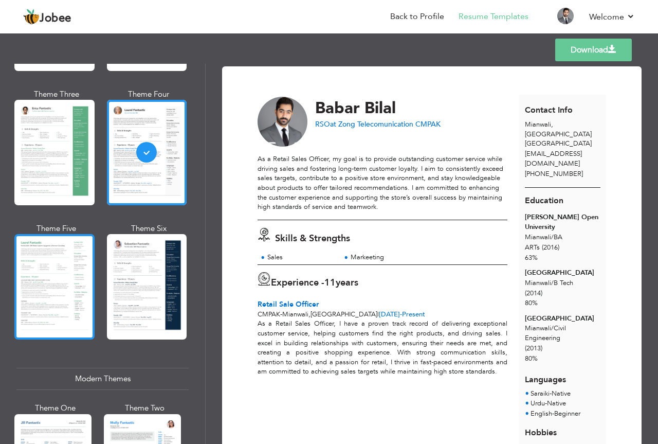
click at [64, 302] on div at bounding box center [54, 286] width 80 height 105
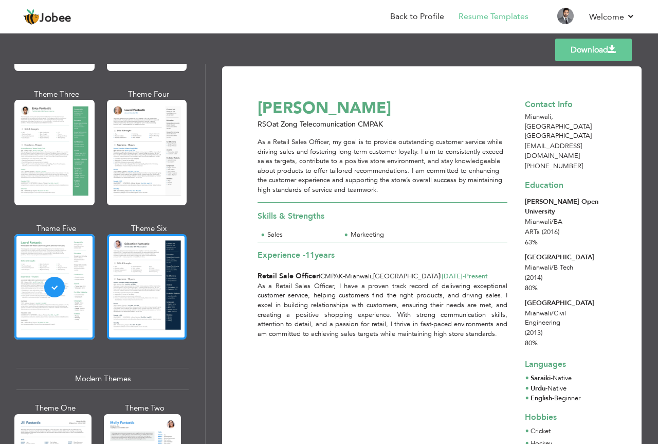
click at [177, 293] on div at bounding box center [147, 286] width 80 height 105
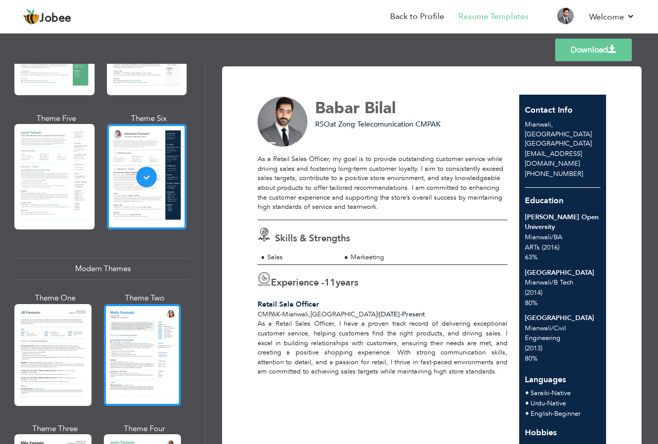
scroll to position [343, 0]
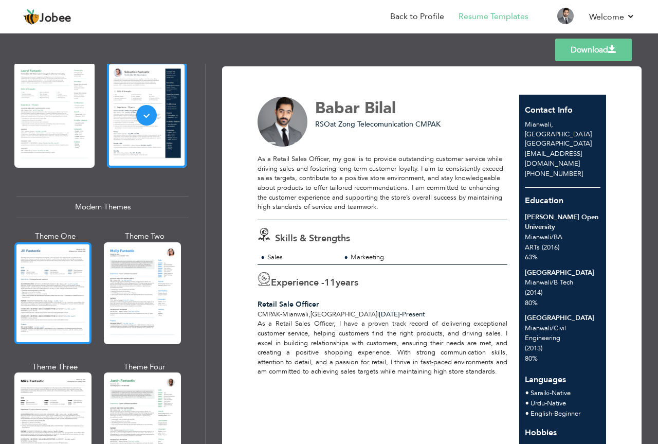
click at [71, 305] on div at bounding box center [52, 293] width 77 height 102
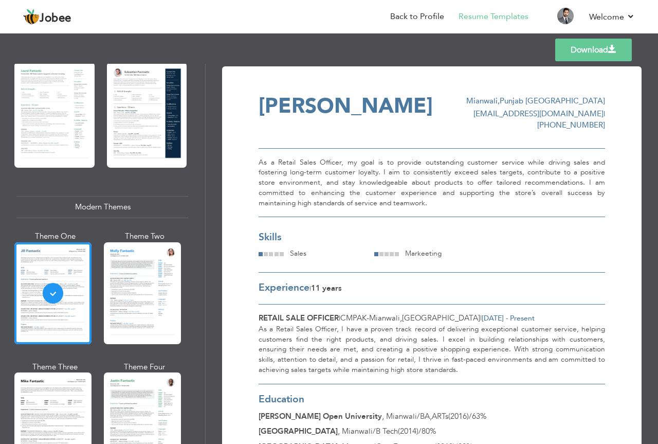
click at [142, 304] on div at bounding box center [142, 293] width 77 height 102
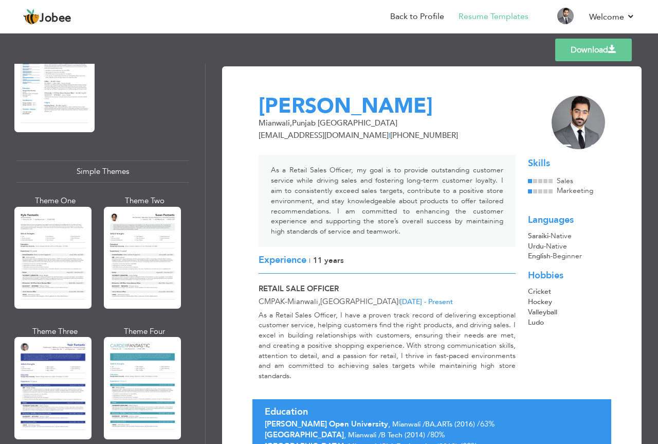
scroll to position [1716, 0]
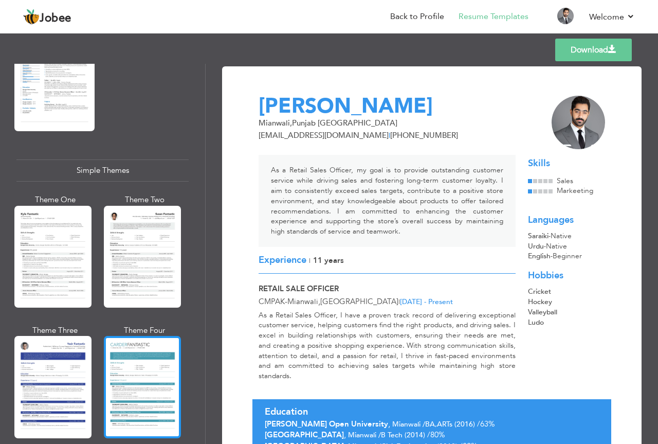
click at [139, 351] on div at bounding box center [142, 387] width 77 height 102
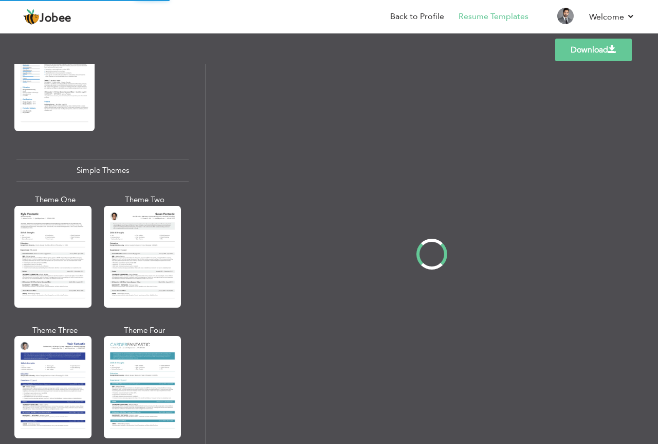
click at [154, 242] on div "Professional Themes Theme One Theme Two Theme Three Theme Four" at bounding box center [329, 254] width 658 height 380
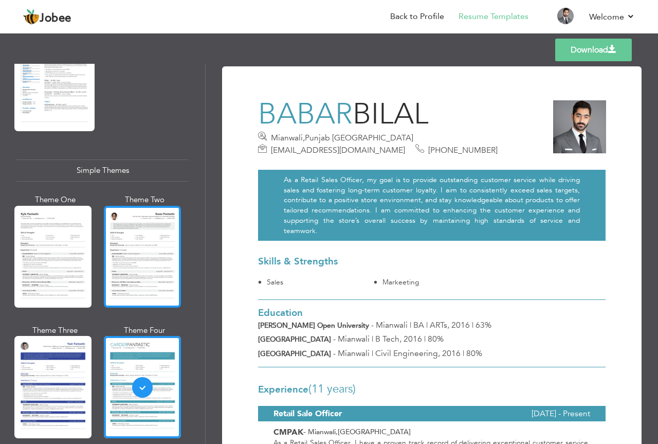
click at [135, 222] on div at bounding box center [142, 257] width 77 height 102
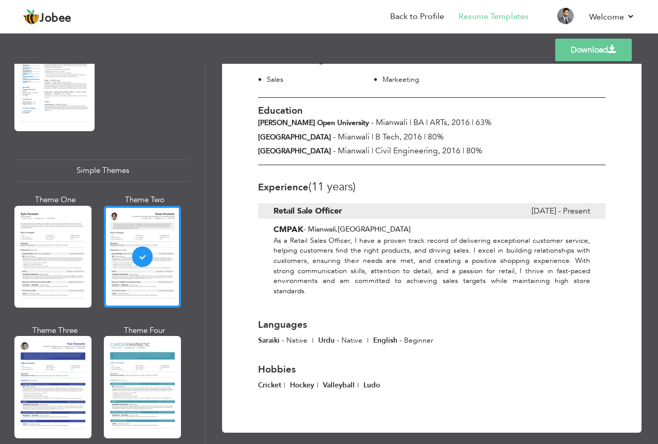
scroll to position [42, 0]
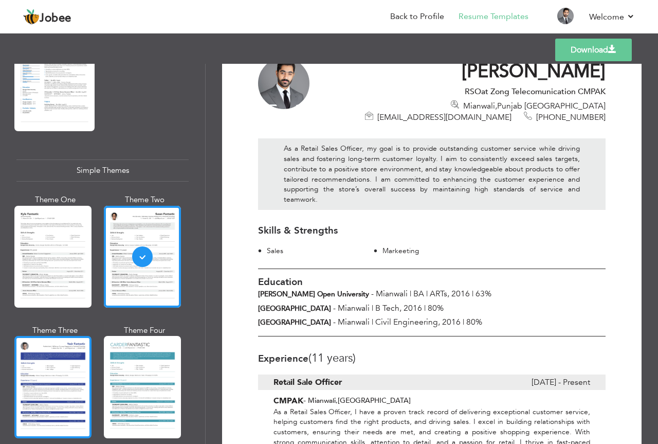
click at [54, 336] on div at bounding box center [52, 387] width 77 height 102
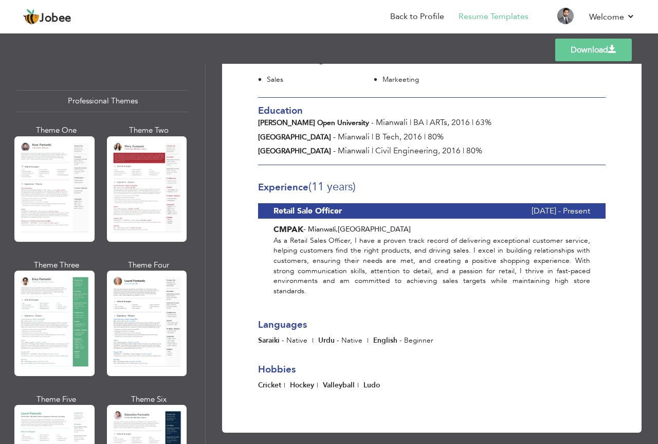
scroll to position [0, 0]
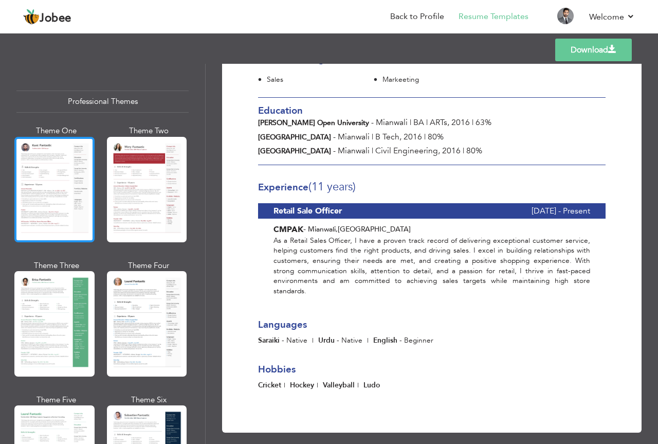
click at [61, 204] on div at bounding box center [54, 189] width 80 height 105
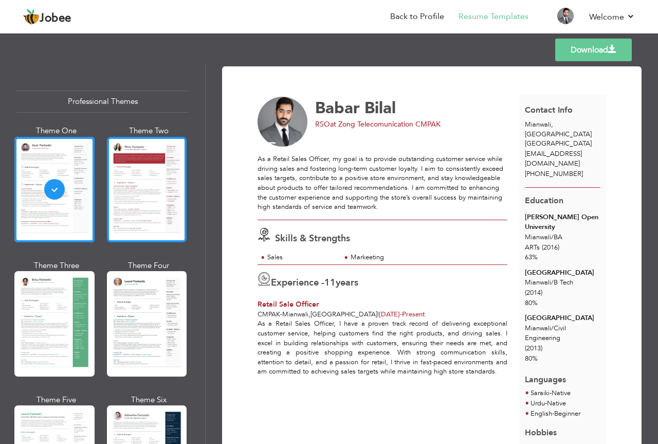
click at [160, 180] on div at bounding box center [147, 189] width 80 height 105
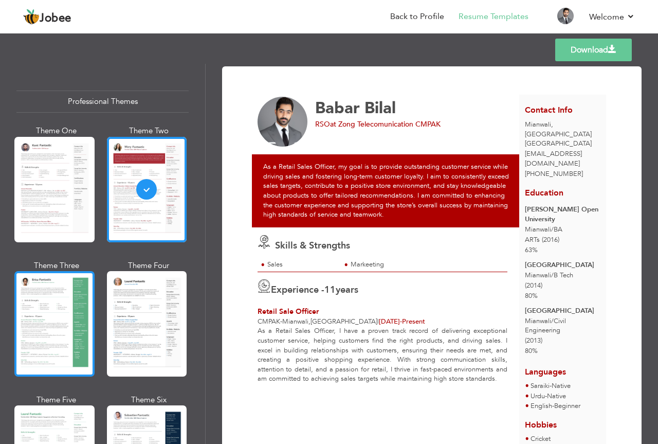
click at [60, 305] on div at bounding box center [54, 323] width 80 height 105
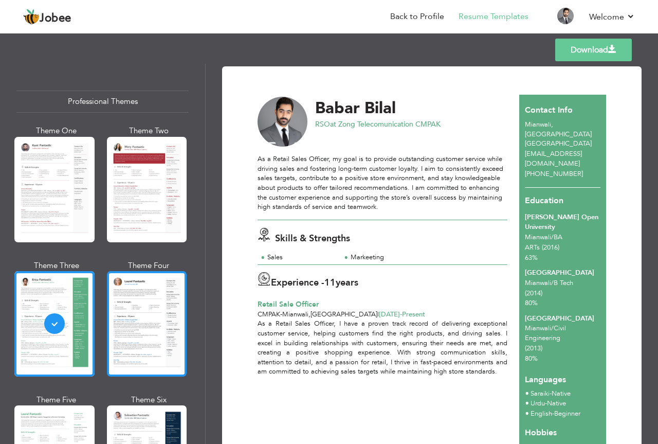
click at [141, 309] on div at bounding box center [147, 323] width 80 height 105
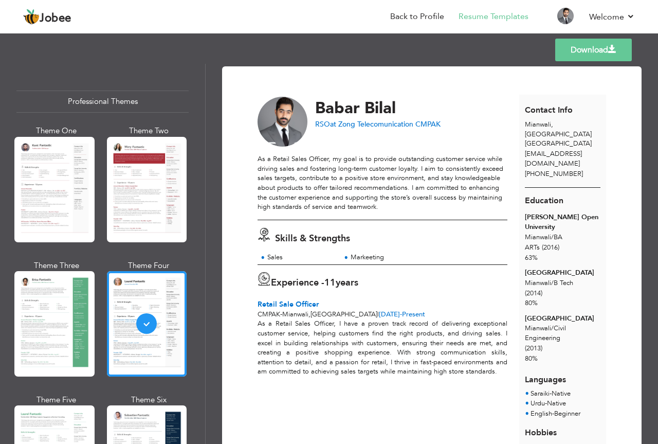
scroll to position [171, 0]
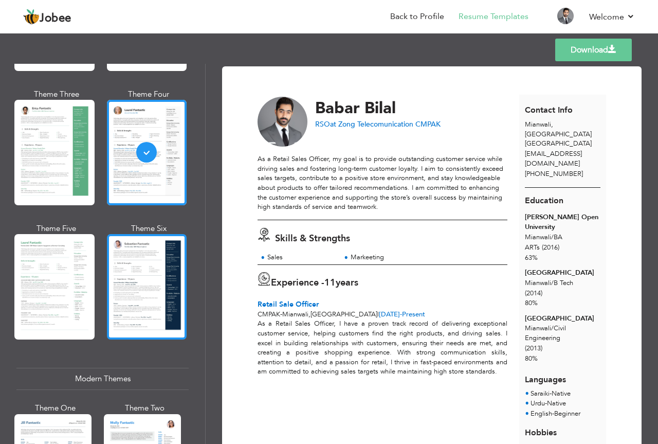
click at [131, 295] on div at bounding box center [147, 286] width 80 height 105
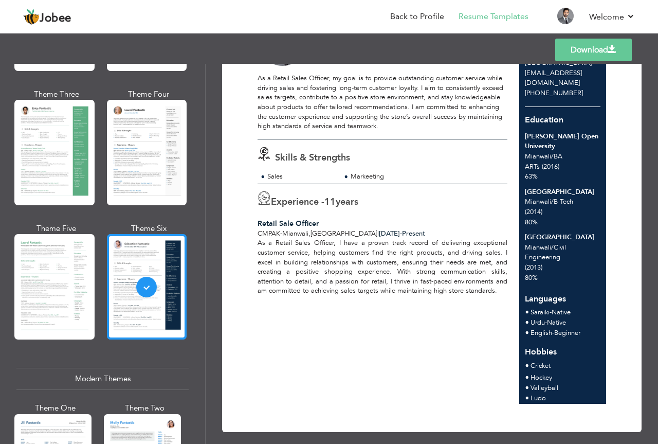
scroll to position [343, 0]
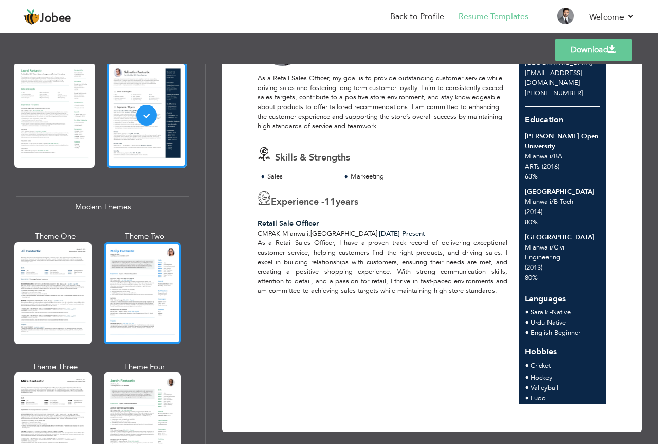
click at [140, 285] on div at bounding box center [142, 293] width 77 height 102
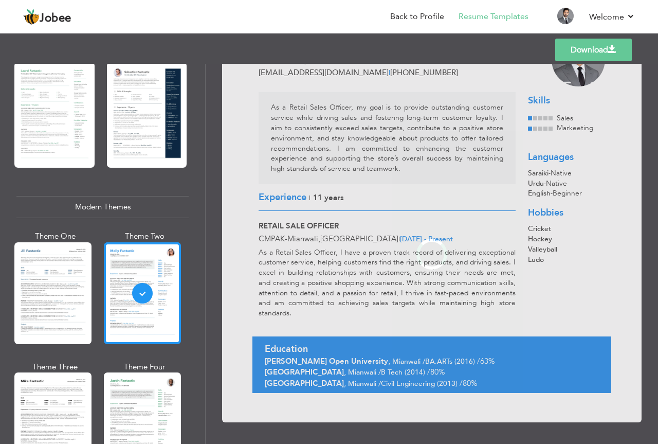
scroll to position [0, 0]
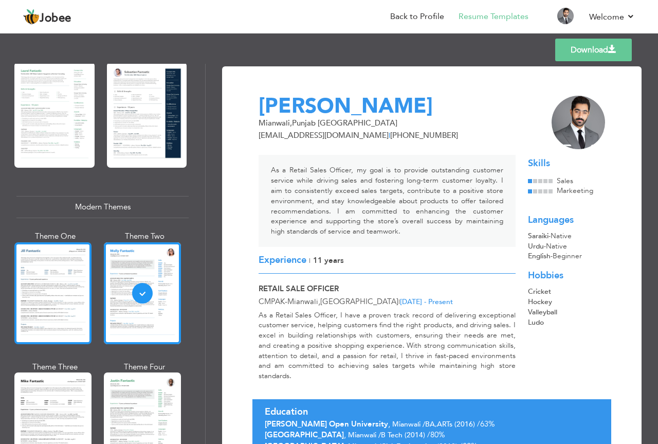
click at [71, 278] on div at bounding box center [52, 293] width 77 height 102
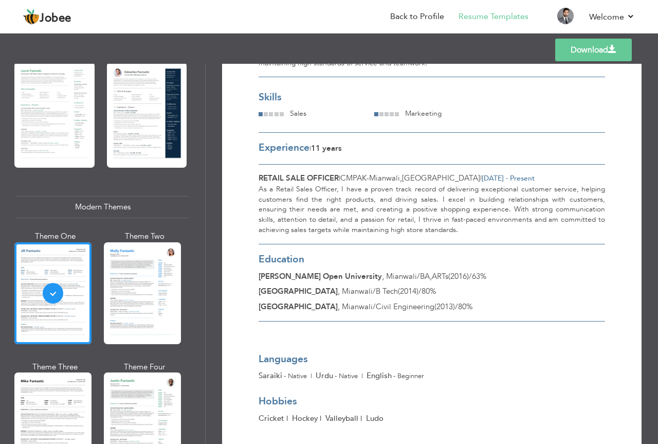
scroll to position [162, 0]
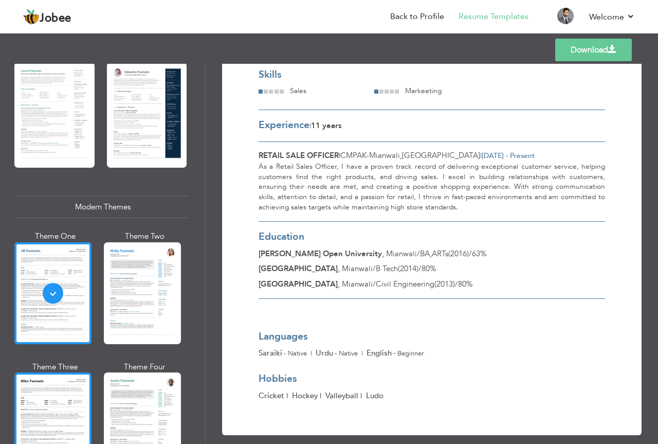
click at [84, 382] on div at bounding box center [52, 423] width 77 height 102
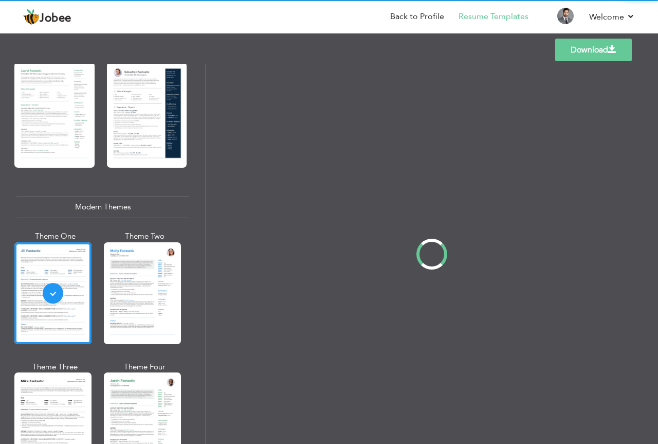
scroll to position [0, 0]
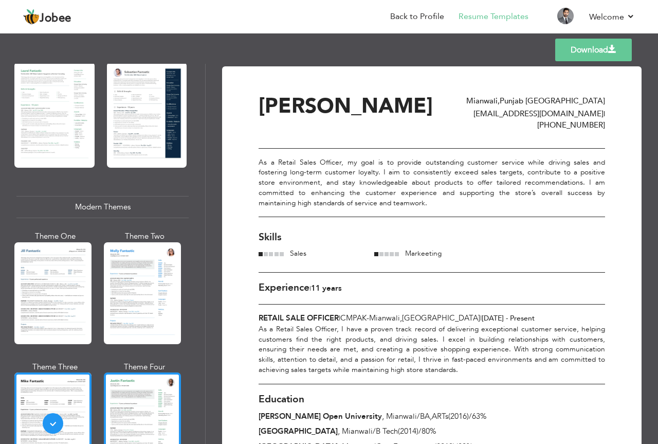
click at [137, 377] on div at bounding box center [142, 423] width 77 height 102
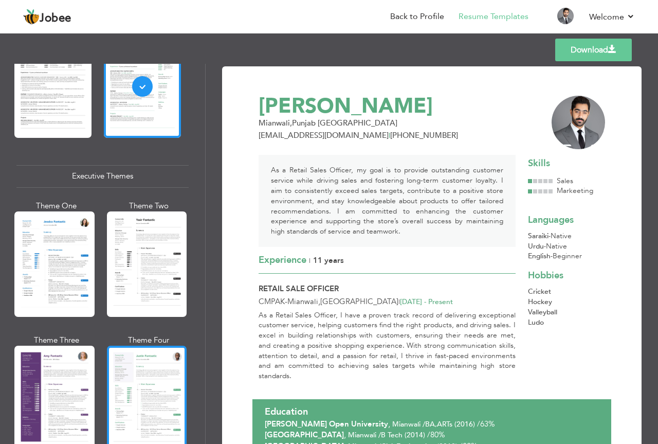
scroll to position [685, 0]
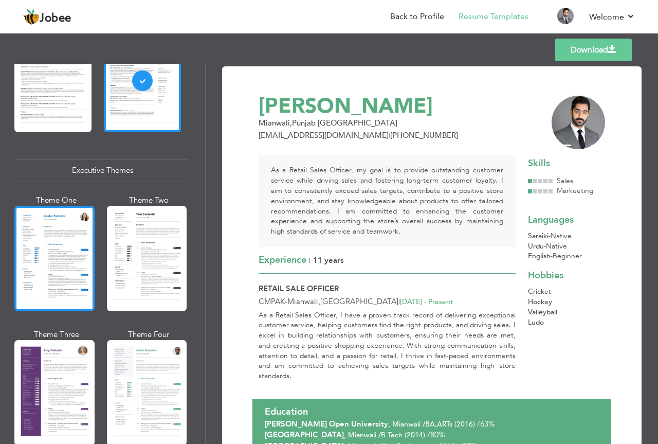
click at [67, 271] on div at bounding box center [54, 258] width 80 height 105
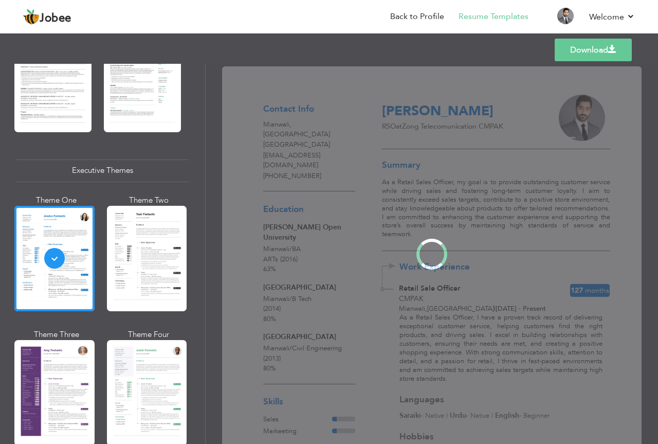
scroll to position [685, 0]
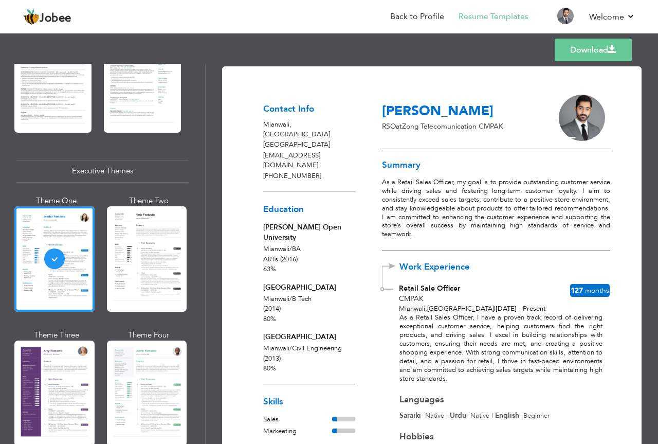
click at [148, 253] on div at bounding box center [147, 258] width 80 height 105
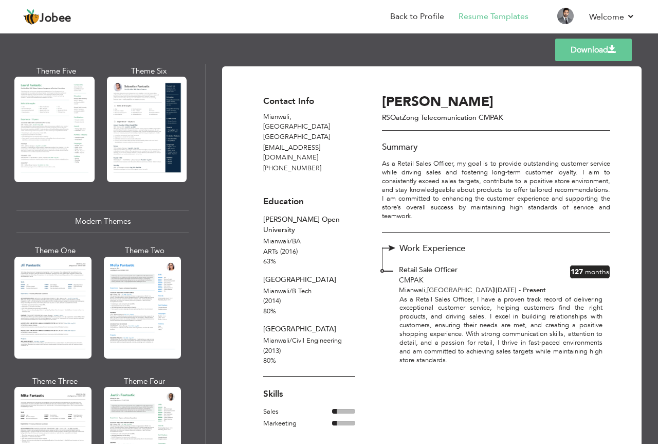
scroll to position [0, 0]
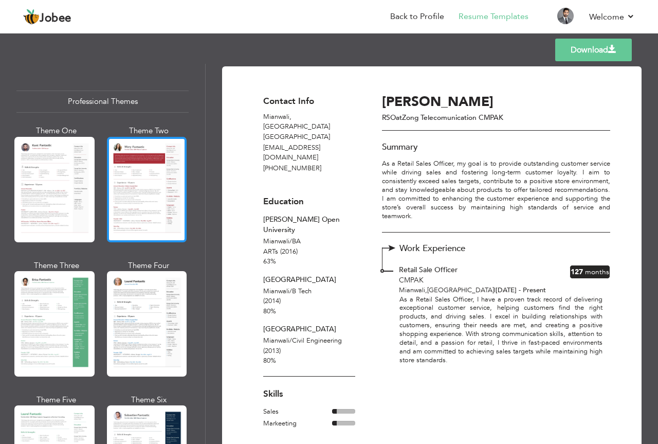
click at [128, 205] on div at bounding box center [147, 189] width 80 height 105
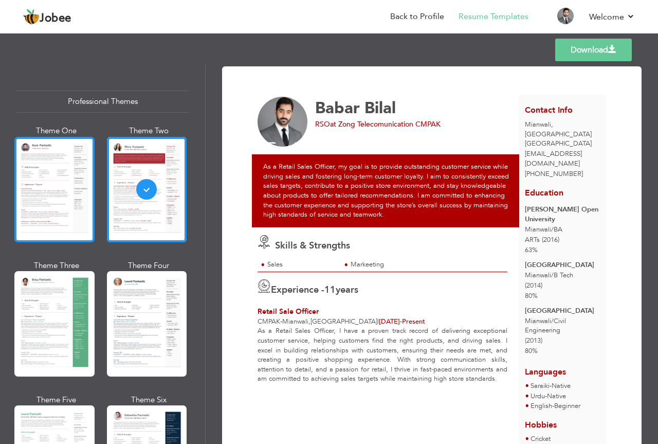
click at [66, 221] on div at bounding box center [54, 189] width 80 height 105
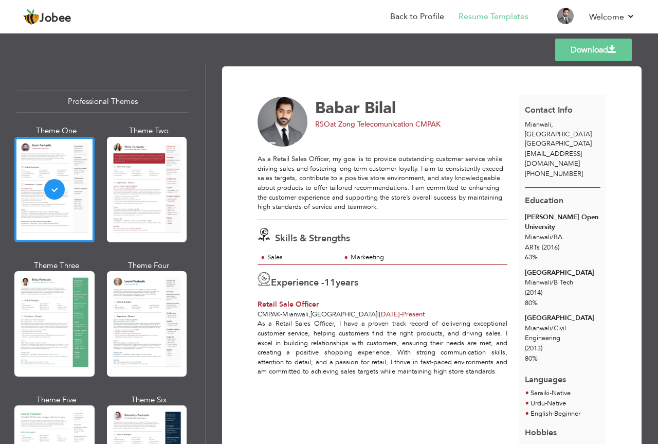
click at [588, 54] on link "Download" at bounding box center [593, 50] width 77 height 23
click at [564, 16] on img at bounding box center [565, 16] width 16 height 16
